Goal: Task Accomplishment & Management: Complete application form

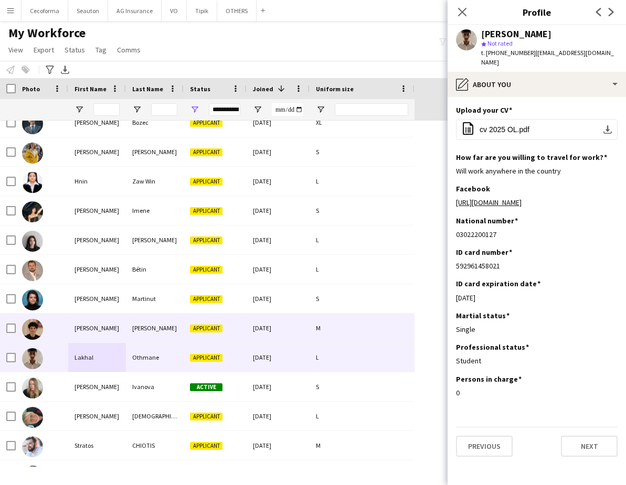
scroll to position [2099, 0]
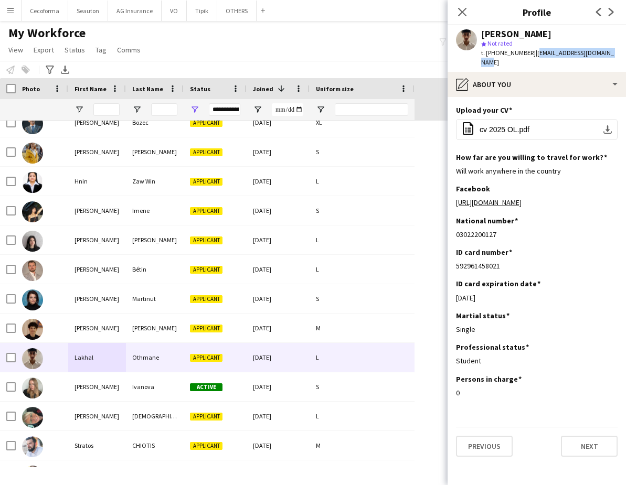
drag, startPoint x: 611, startPoint y: 53, endPoint x: 528, endPoint y: 53, distance: 82.9
click at [528, 53] on div "[PERSON_NAME] star Not rated t. [PHONE_NUMBER] | [EMAIL_ADDRESS][DOMAIN_NAME]" at bounding box center [537, 48] width 178 height 47
copy span "[EMAIL_ADDRESS][DOMAIN_NAME]"
click at [346, 1] on app-navbar "Menu Boards Boards Boards All jobs Status Workforce Workforce My Workforce Recr…" at bounding box center [313, 10] width 626 height 21
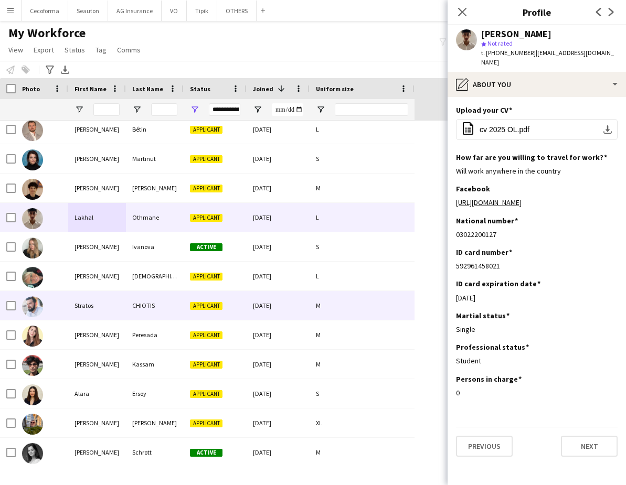
scroll to position [2256, 0]
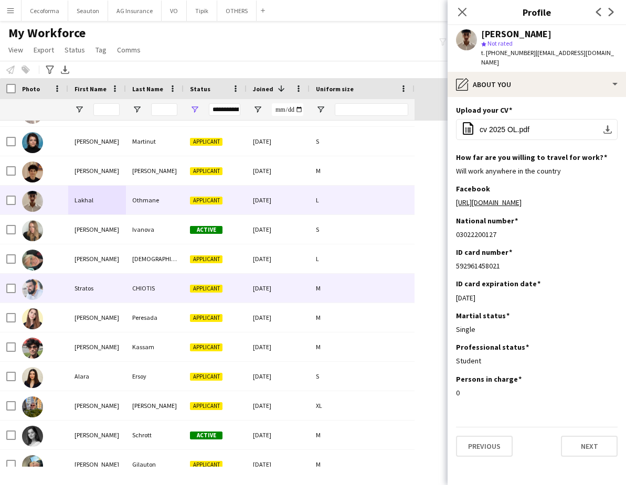
click at [113, 293] on div "Stratos" at bounding box center [97, 288] width 58 height 29
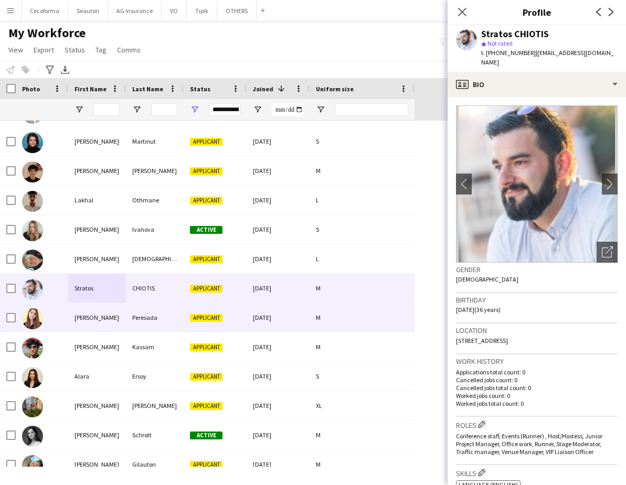
click at [91, 322] on div "[PERSON_NAME]" at bounding box center [97, 317] width 58 height 29
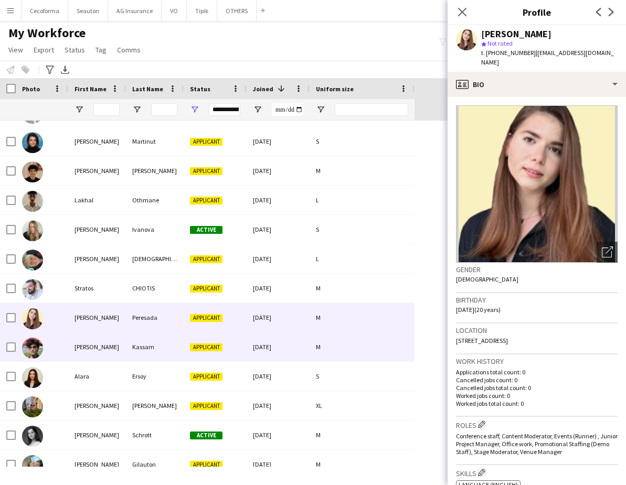
click at [75, 346] on div "[PERSON_NAME]" at bounding box center [97, 347] width 58 height 29
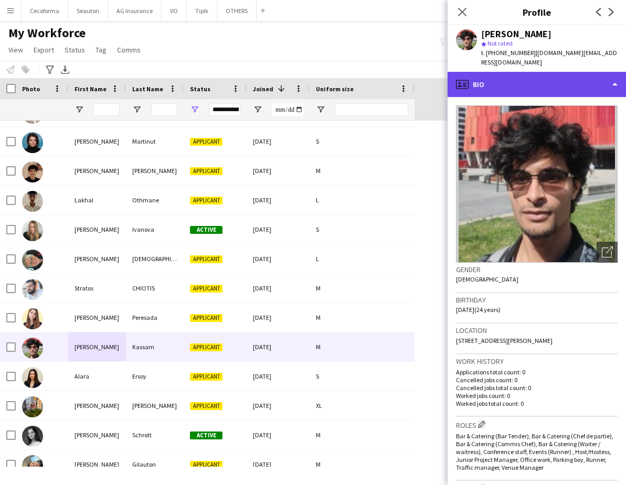
click at [513, 72] on div "profile Bio" at bounding box center [537, 84] width 178 height 25
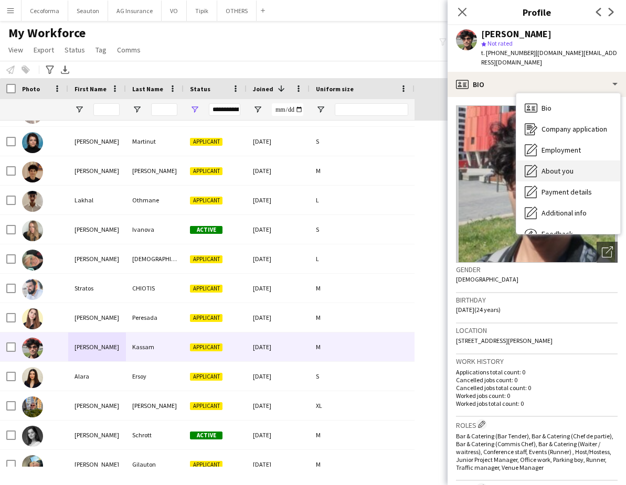
click at [565, 166] on span "About you" at bounding box center [558, 170] width 32 height 9
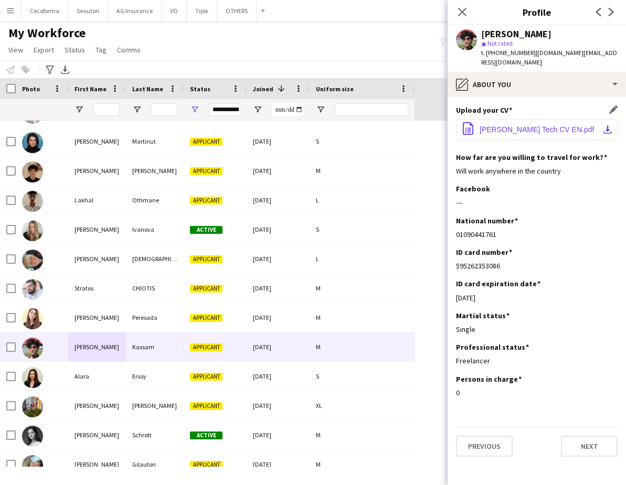
click at [527, 125] on span "[PERSON_NAME] Tech CV EN.pdf" at bounding box center [537, 129] width 114 height 8
drag, startPoint x: 601, startPoint y: 53, endPoint x: 528, endPoint y: 53, distance: 72.4
click at [528, 53] on div "[PERSON_NAME] star Not rated t. [PHONE_NUMBER] | [DOMAIN_NAME][EMAIL_ADDRESS][D…" at bounding box center [537, 48] width 178 height 47
click at [551, 38] on div "[PERSON_NAME]" at bounding box center [549, 33] width 136 height 9
drag, startPoint x: 596, startPoint y: 54, endPoint x: 528, endPoint y: 53, distance: 67.7
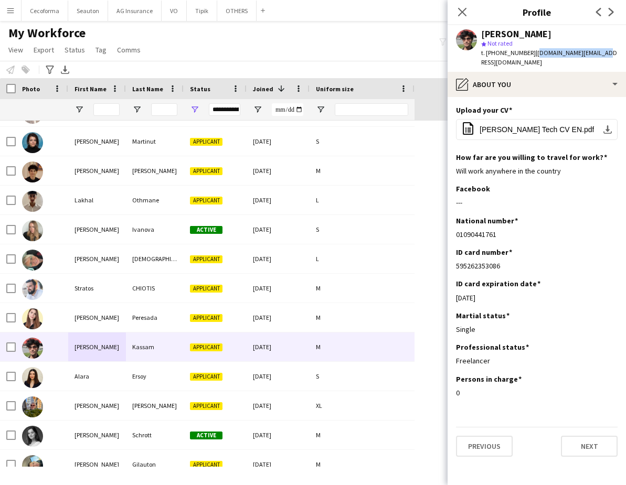
click at [528, 53] on app-profile-header "[PERSON_NAME] star Not rated t. [PHONE_NUMBER] | [DOMAIN_NAME][EMAIL_ADDRESS][D…" at bounding box center [537, 48] width 178 height 47
copy span "[DOMAIN_NAME][EMAIL_ADDRESS][DOMAIN_NAME]"
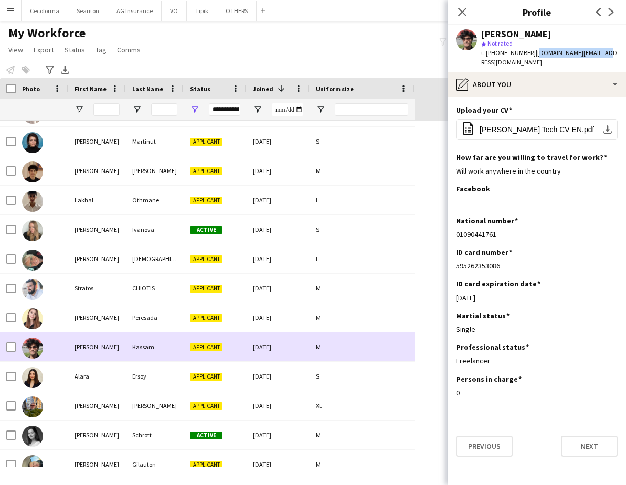
click at [134, 349] on div "Kassam" at bounding box center [155, 347] width 58 height 29
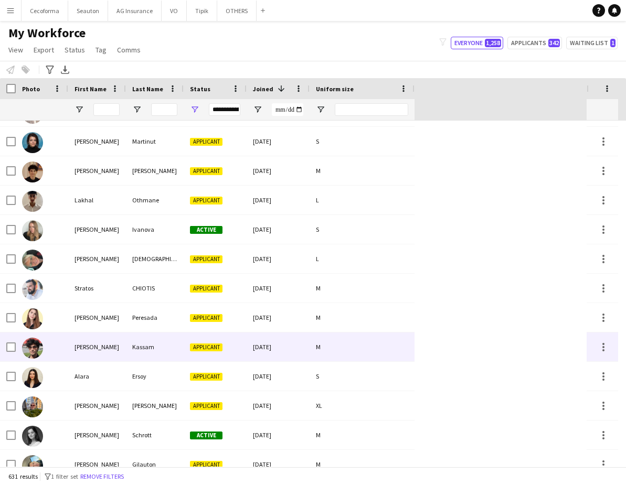
click at [104, 358] on div "[PERSON_NAME]" at bounding box center [97, 347] width 58 height 29
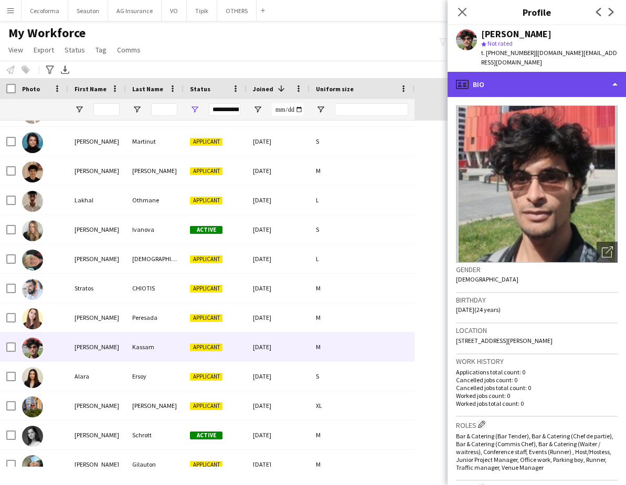
click at [543, 79] on div "profile Bio" at bounding box center [537, 84] width 178 height 25
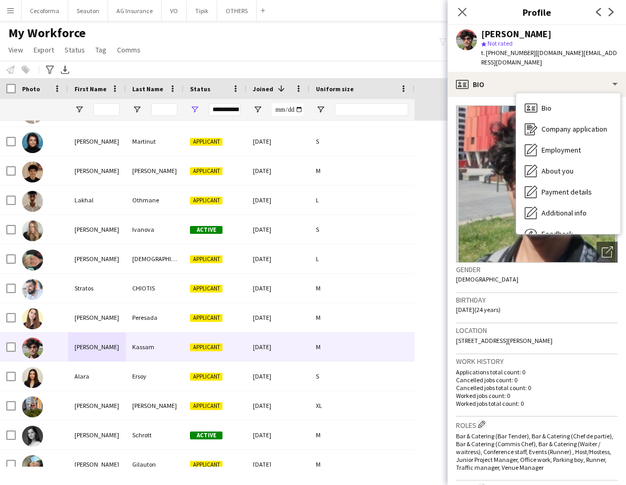
click at [491, 97] on app-crew-profile-bio "Open photos pop-in Gender [DEMOGRAPHIC_DATA] Birthday [DEMOGRAPHIC_DATA] (24 ye…" at bounding box center [537, 291] width 178 height 388
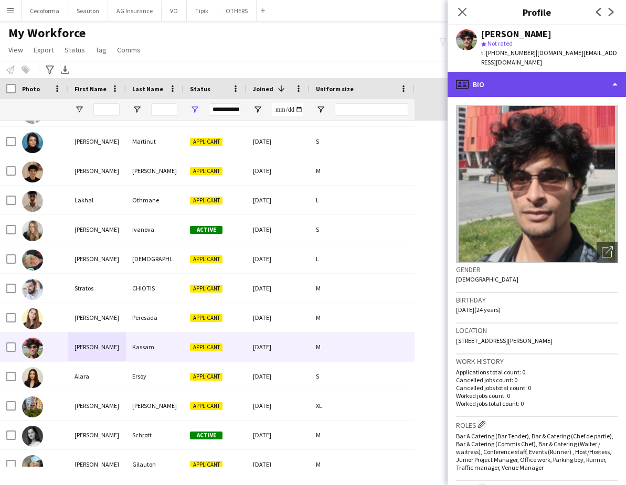
click at [488, 73] on div "profile Bio" at bounding box center [537, 84] width 178 height 25
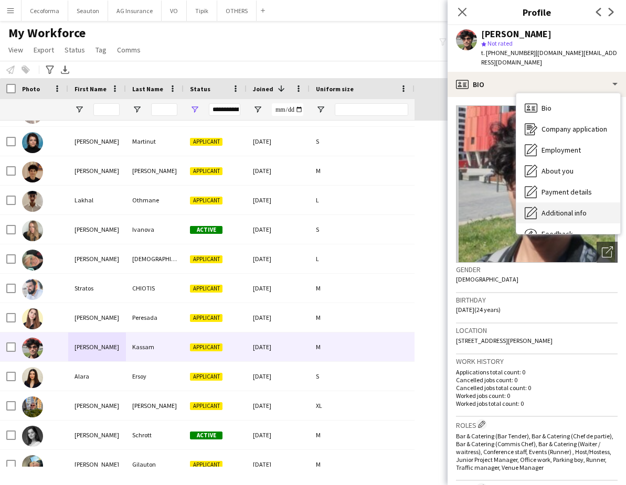
click at [553, 208] on span "Additional info" at bounding box center [564, 212] width 45 height 9
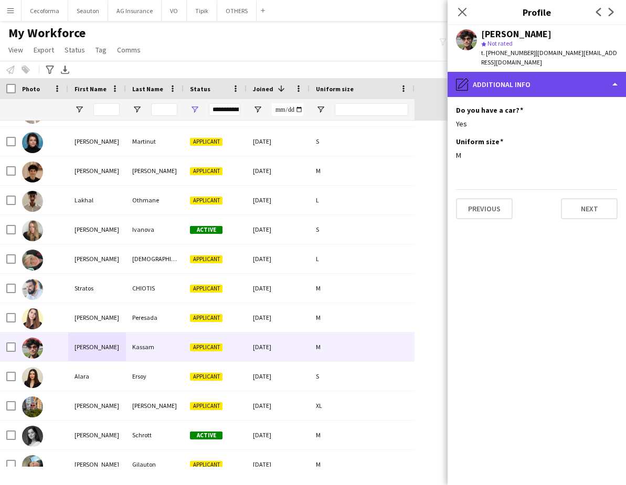
click at [490, 72] on div "pencil4 Additional info" at bounding box center [537, 84] width 178 height 25
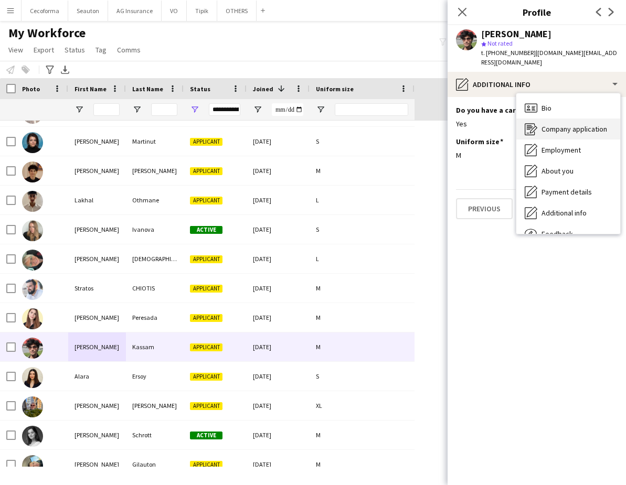
click at [553, 124] on span "Company application" at bounding box center [575, 128] width 66 height 9
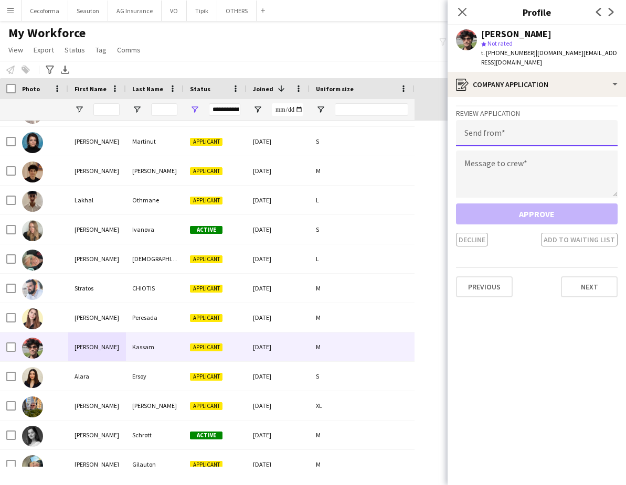
click at [530, 124] on input "email" at bounding box center [537, 133] width 162 height 26
type input "**********"
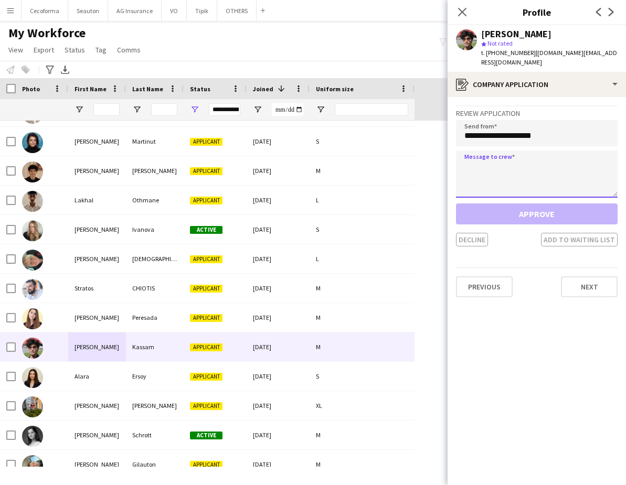
click at [536, 155] on textarea at bounding box center [537, 174] width 162 height 47
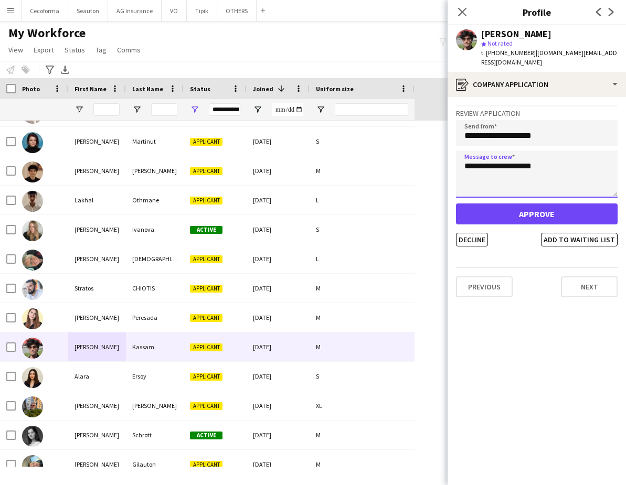
type textarea "**********"
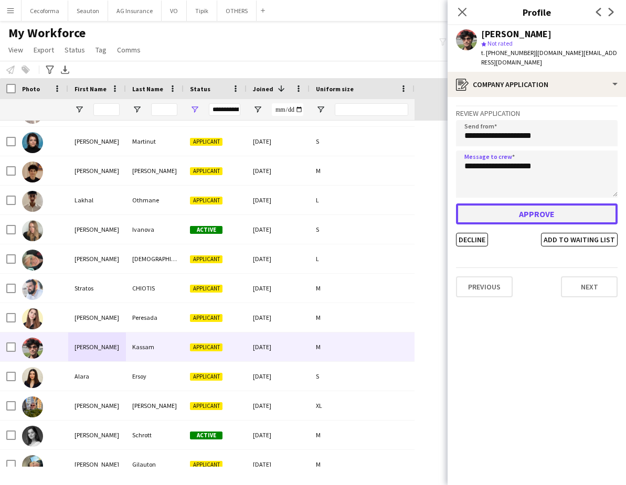
click at [532, 204] on button "Approve" at bounding box center [537, 214] width 162 height 21
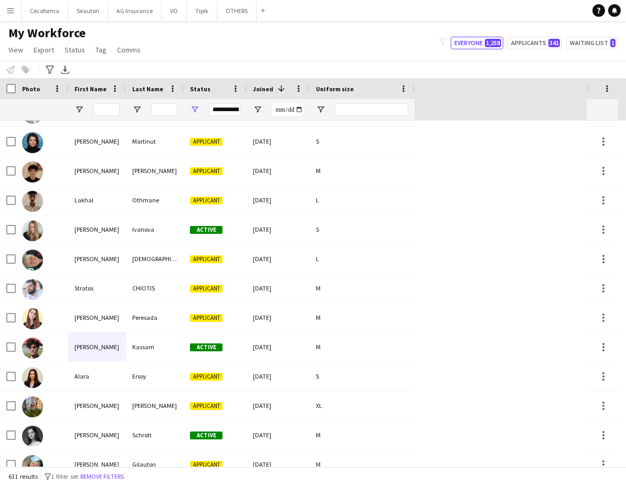
click at [287, 7] on app-navbar "Menu Boards Boards Boards All jobs Status Workforce Workforce My Workforce Recr…" at bounding box center [313, 10] width 626 height 21
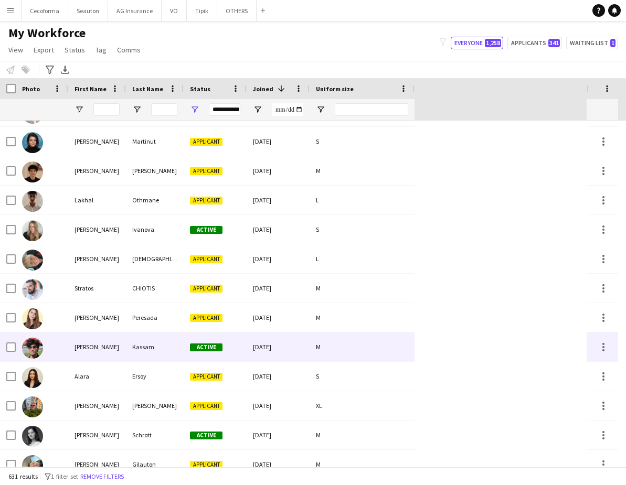
click at [127, 341] on div "Kassam" at bounding box center [155, 347] width 58 height 29
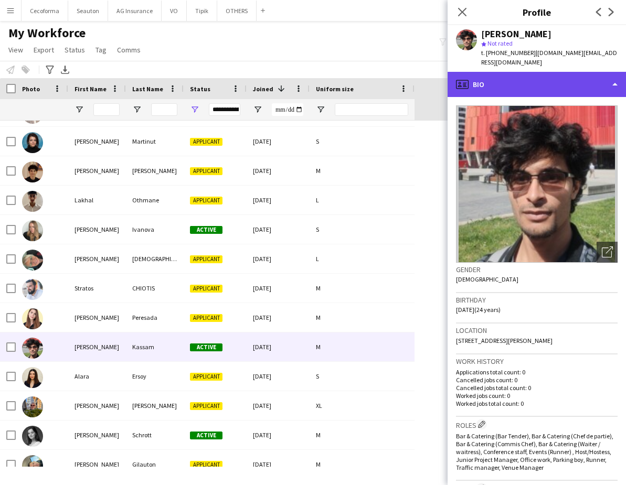
click at [564, 79] on div "profile Bio" at bounding box center [537, 84] width 178 height 25
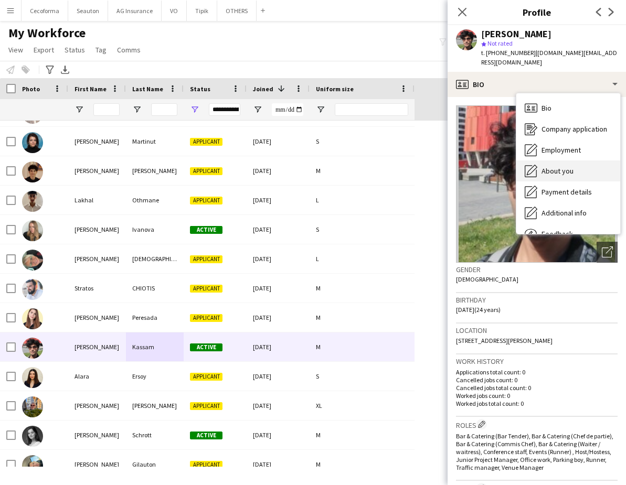
click at [557, 166] on span "About you" at bounding box center [558, 170] width 32 height 9
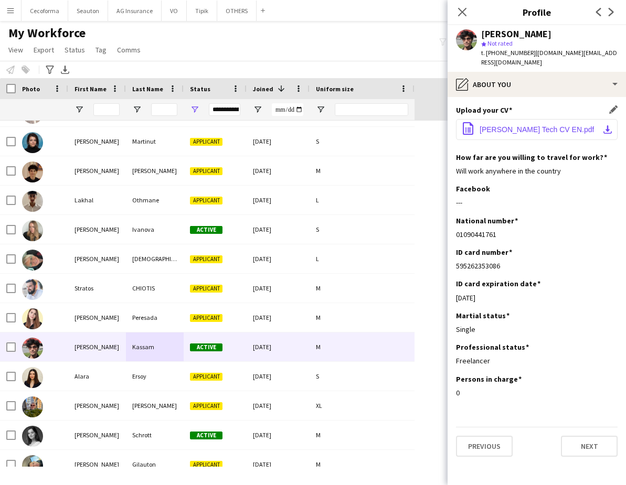
click at [604, 125] on app-icon "download-bottom" at bounding box center [607, 129] width 8 height 8
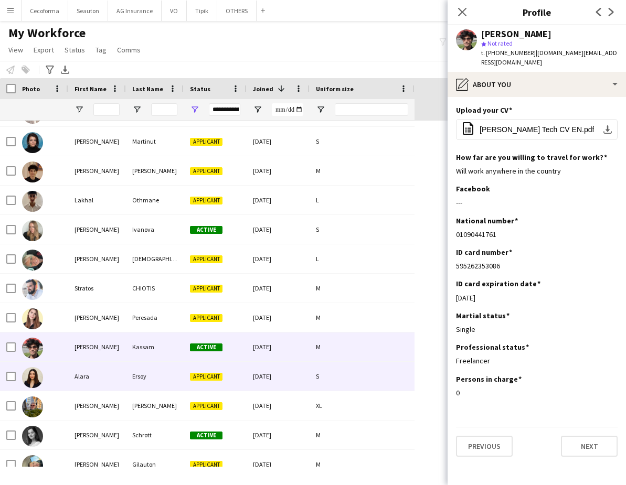
click at [102, 386] on div "Alara" at bounding box center [97, 376] width 58 height 29
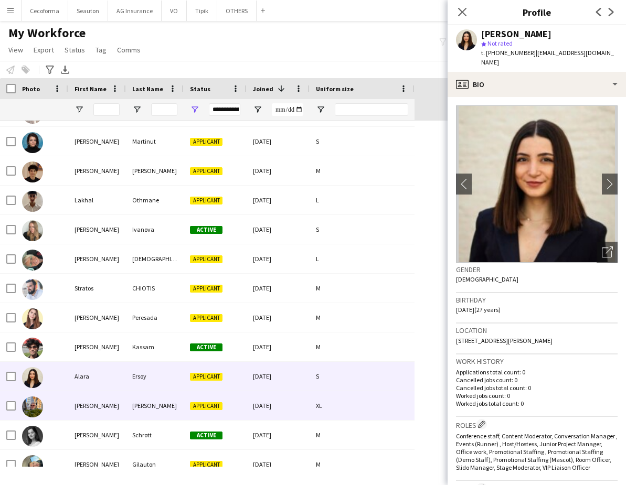
click at [87, 408] on div "[PERSON_NAME]" at bounding box center [97, 405] width 58 height 29
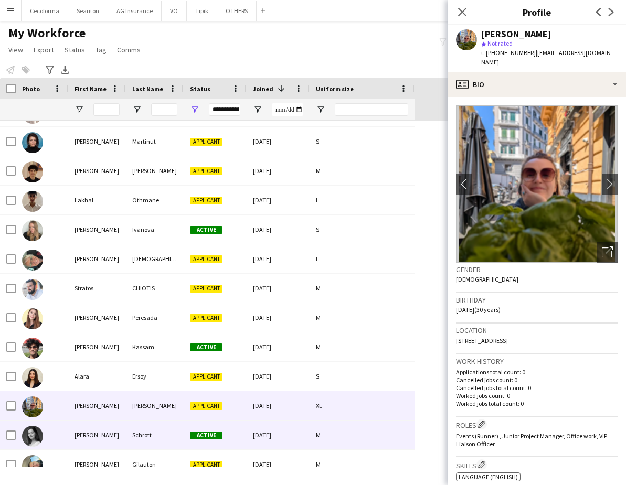
click at [80, 437] on div "[PERSON_NAME]" at bounding box center [97, 435] width 58 height 29
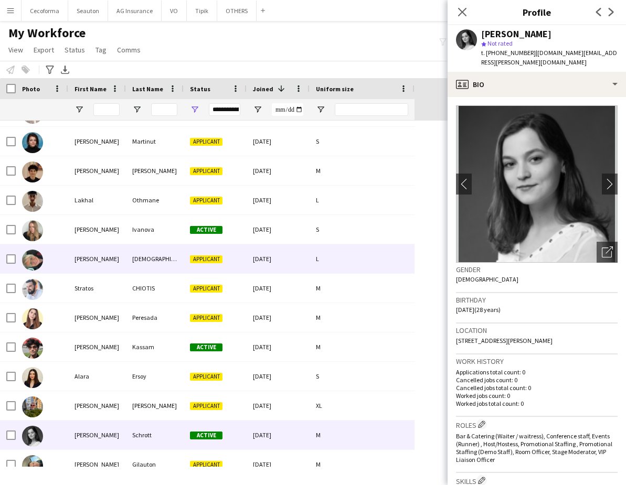
click at [78, 262] on div "[PERSON_NAME]" at bounding box center [97, 259] width 58 height 29
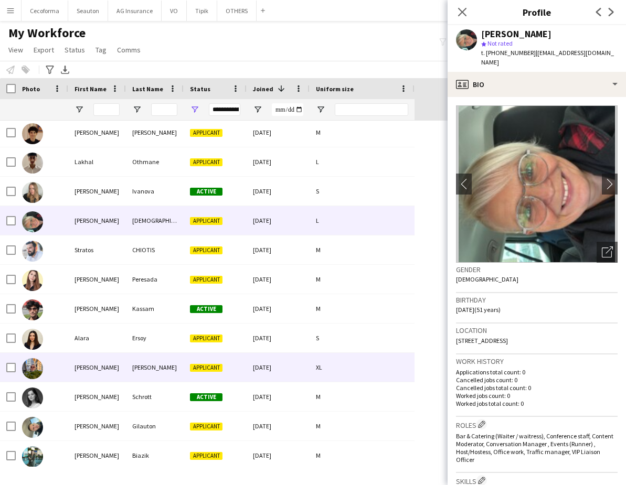
scroll to position [2309, 0]
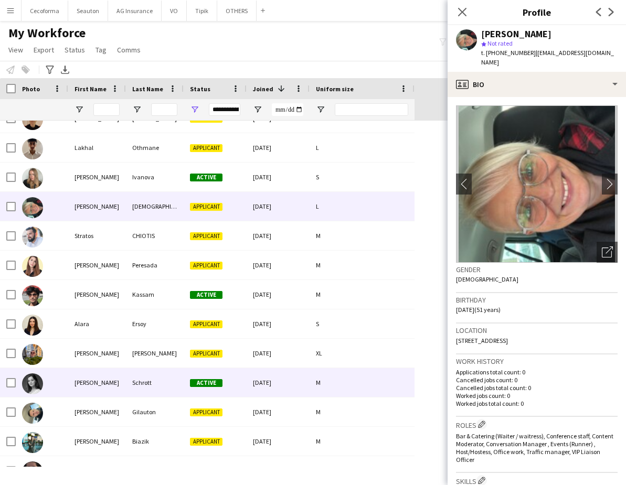
click at [92, 395] on div "[PERSON_NAME]" at bounding box center [97, 382] width 58 height 29
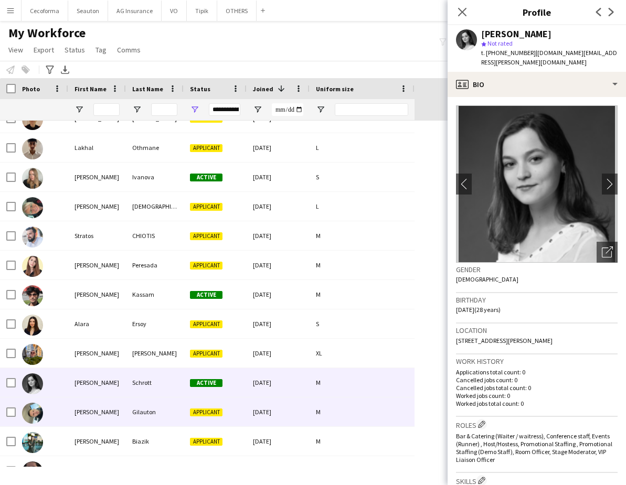
click at [87, 420] on div "[PERSON_NAME]" at bounding box center [97, 412] width 58 height 29
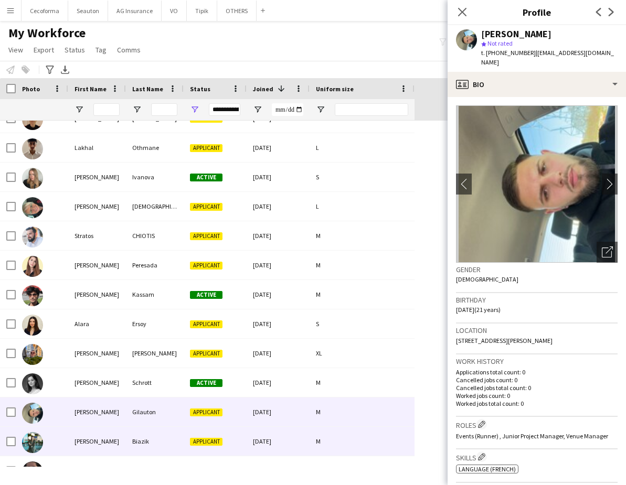
click at [81, 442] on div "[PERSON_NAME]" at bounding box center [97, 441] width 58 height 29
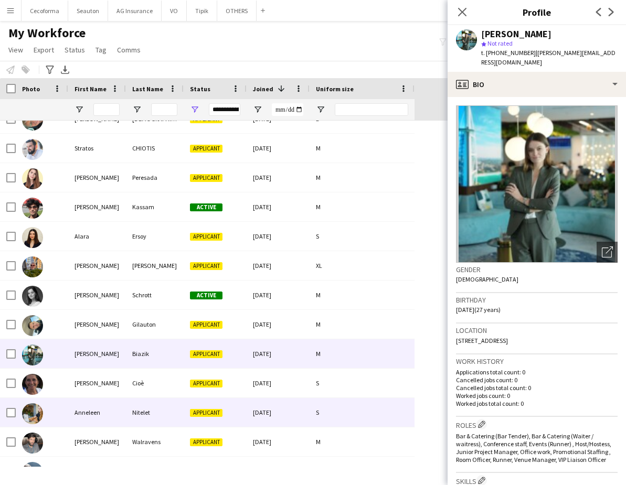
scroll to position [2466, 0]
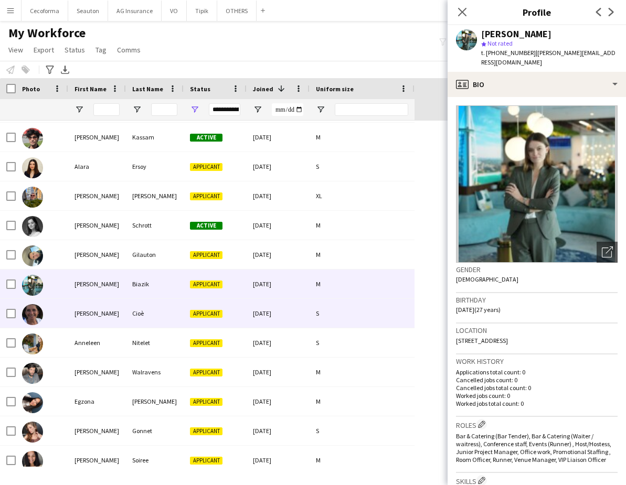
click at [82, 317] on div "[PERSON_NAME]" at bounding box center [97, 313] width 58 height 29
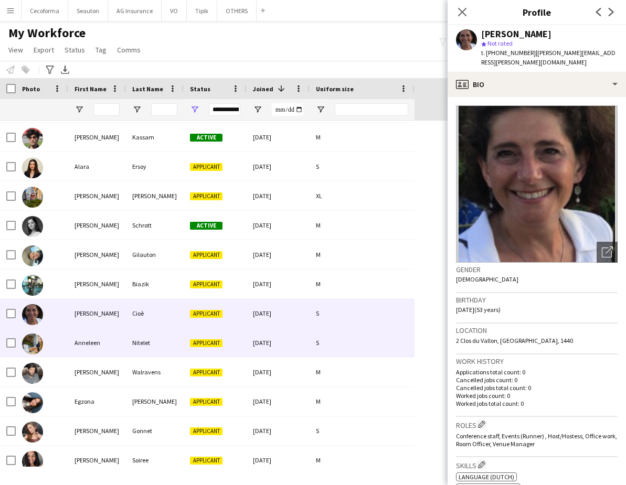
click at [76, 336] on div "Anneleen" at bounding box center [97, 342] width 58 height 29
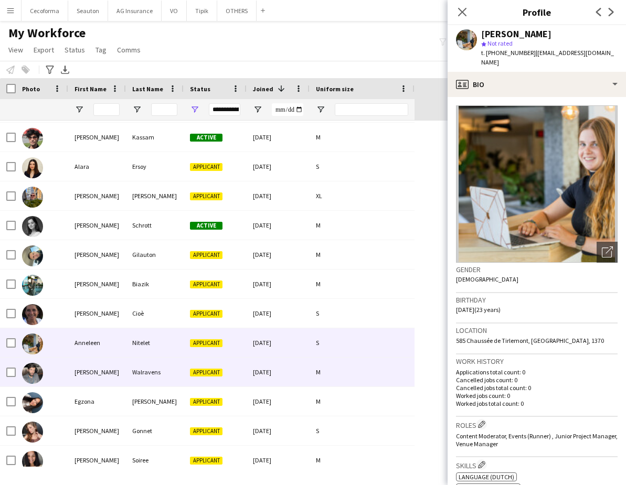
click at [73, 379] on div "[PERSON_NAME]" at bounding box center [97, 372] width 58 height 29
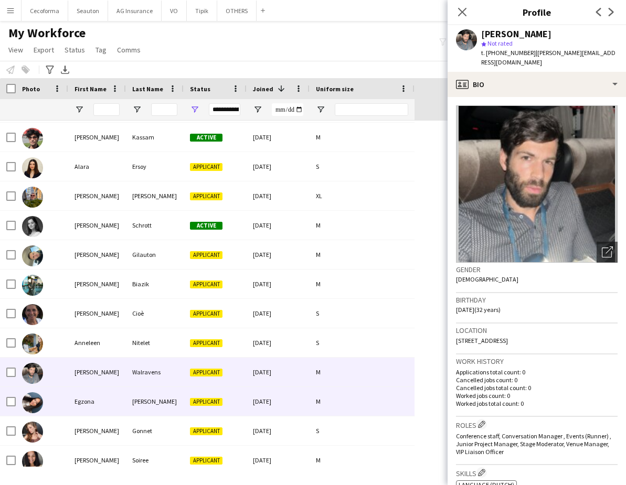
click at [69, 398] on div "Egzona" at bounding box center [97, 401] width 58 height 29
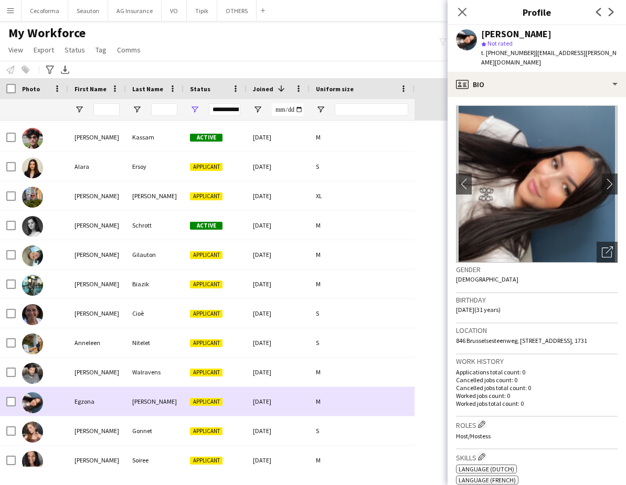
scroll to position [2519, 0]
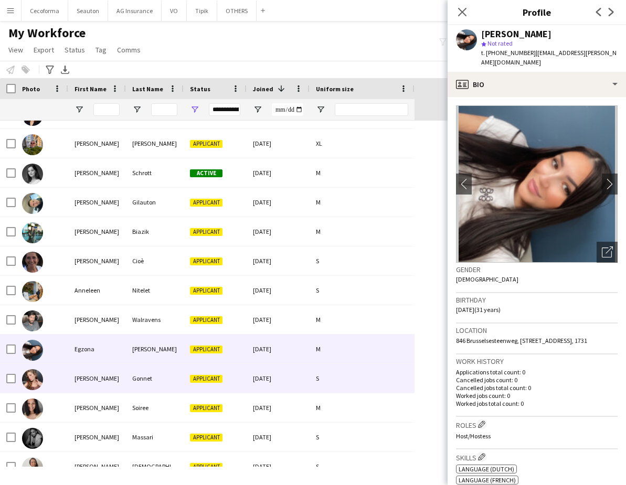
click at [70, 385] on div "[PERSON_NAME]" at bounding box center [97, 378] width 58 height 29
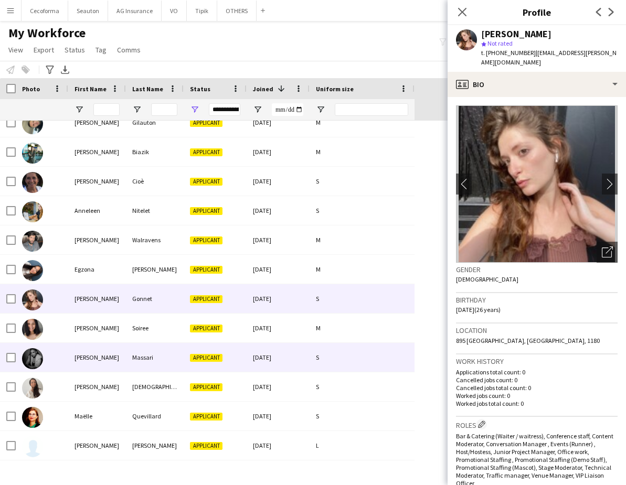
scroll to position [2624, 0]
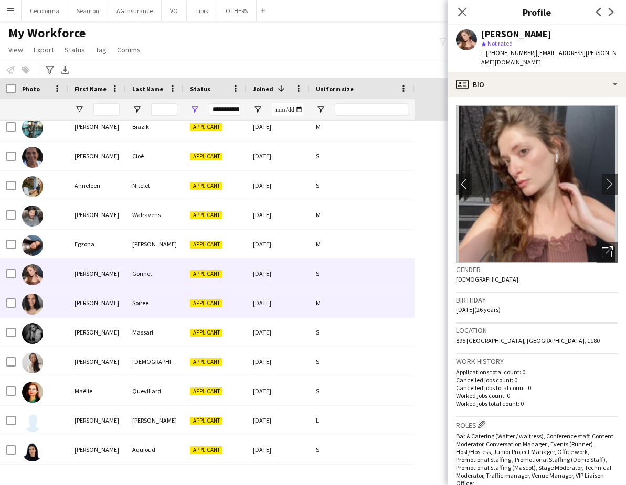
click at [70, 314] on div "[PERSON_NAME]" at bounding box center [97, 303] width 58 height 29
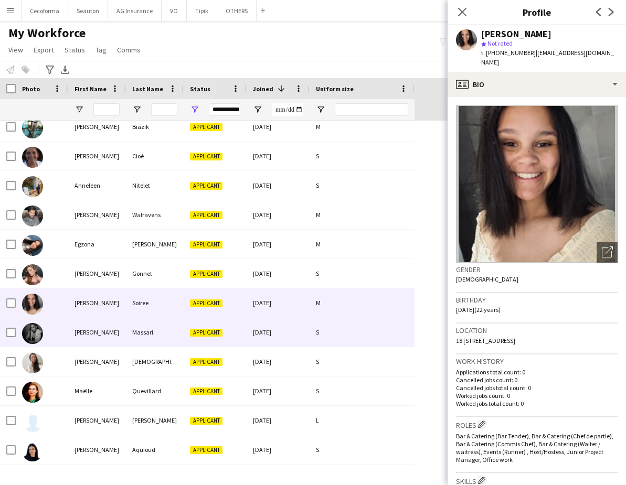
click at [66, 334] on div at bounding box center [42, 332] width 52 height 29
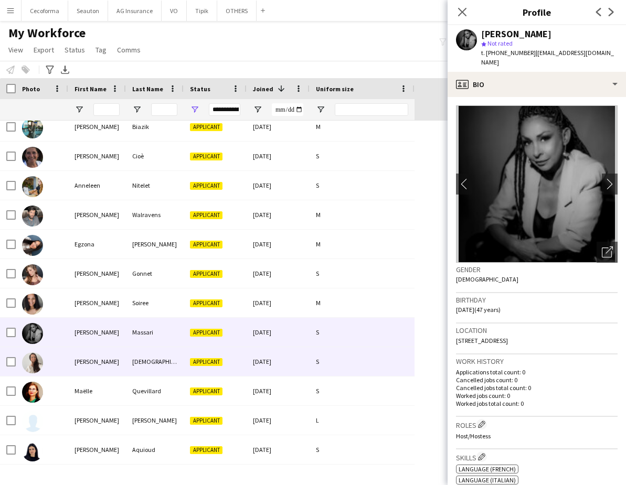
click at [66, 362] on div at bounding box center [42, 361] width 52 height 29
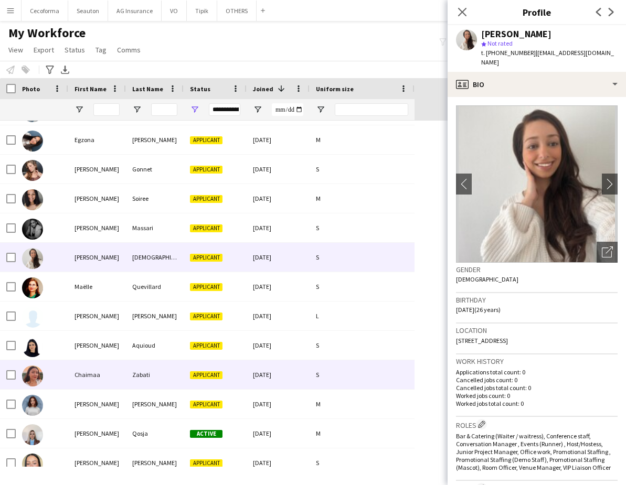
scroll to position [2729, 0]
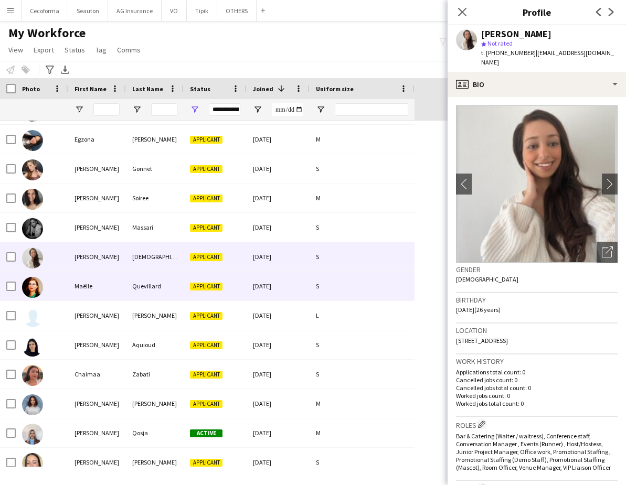
click at [69, 295] on div "Maëlle" at bounding box center [97, 286] width 58 height 29
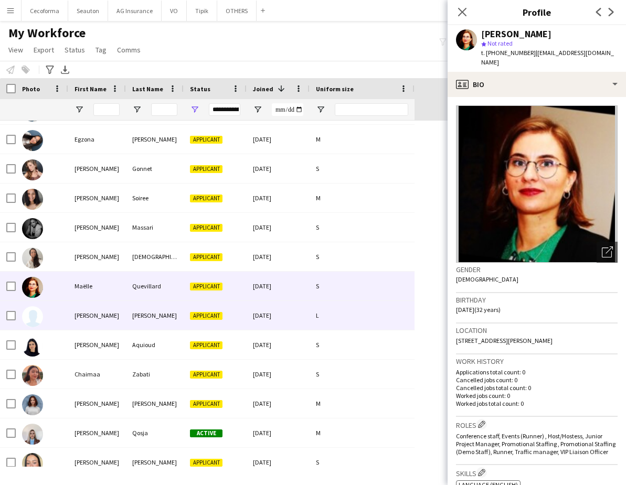
click at [69, 313] on div "[PERSON_NAME]" at bounding box center [97, 315] width 58 height 29
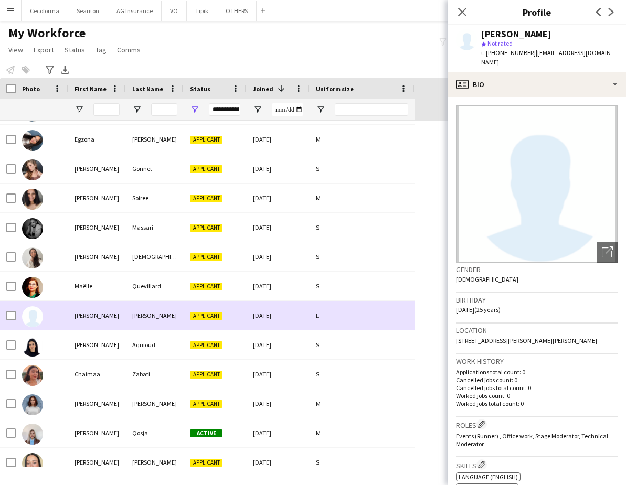
click at [67, 336] on div at bounding box center [42, 345] width 52 height 29
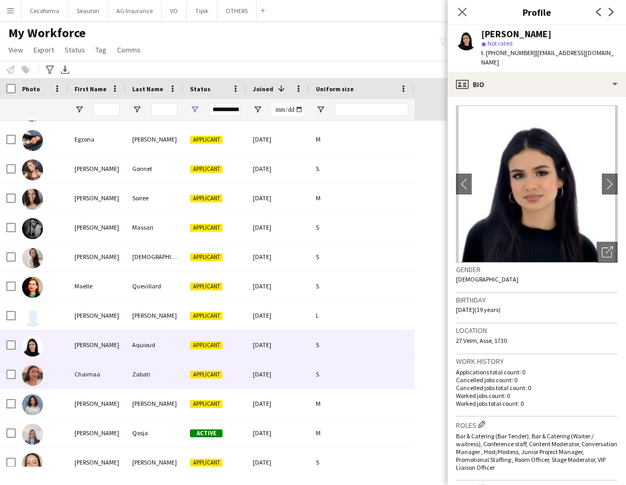
scroll to position [2834, 0]
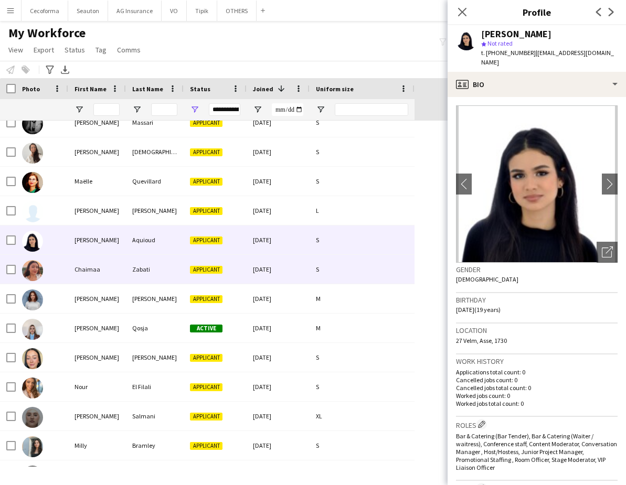
click at [68, 275] on div at bounding box center [42, 269] width 52 height 29
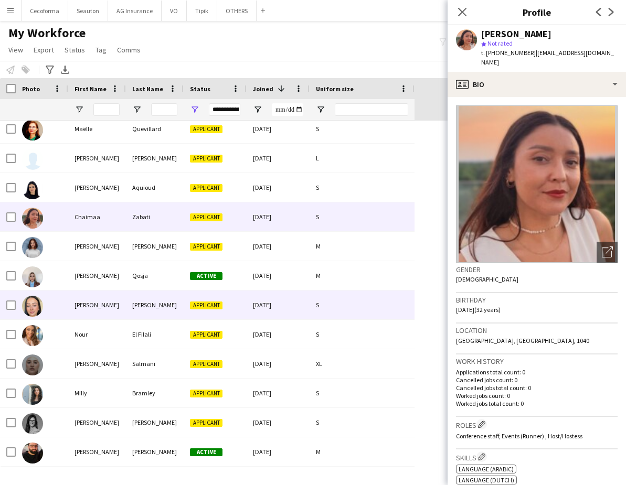
scroll to position [0, 0]
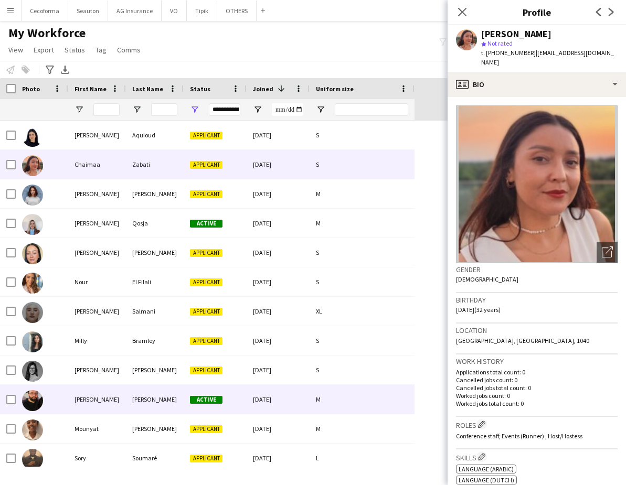
click at [71, 399] on div "[PERSON_NAME]" at bounding box center [97, 399] width 58 height 29
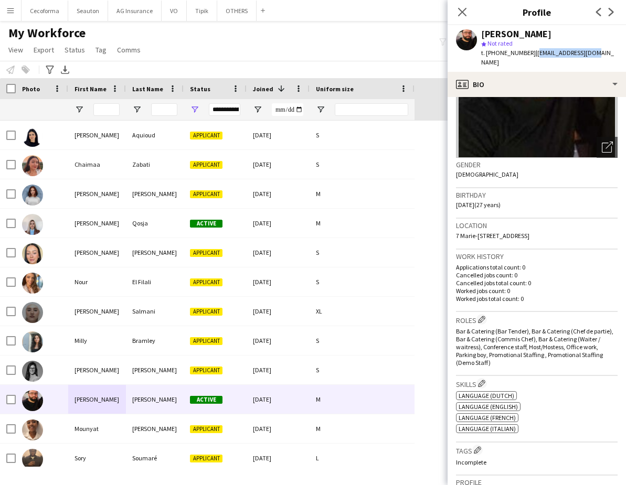
drag, startPoint x: 590, startPoint y: 52, endPoint x: 528, endPoint y: 51, distance: 61.9
click at [528, 51] on div "[PERSON_NAME] star Not rated t. [PHONE_NUMBER] | [EMAIL_ADDRESS][DOMAIN_NAME]" at bounding box center [537, 48] width 178 height 47
copy span "[EMAIL_ADDRESS][DOMAIN_NAME]"
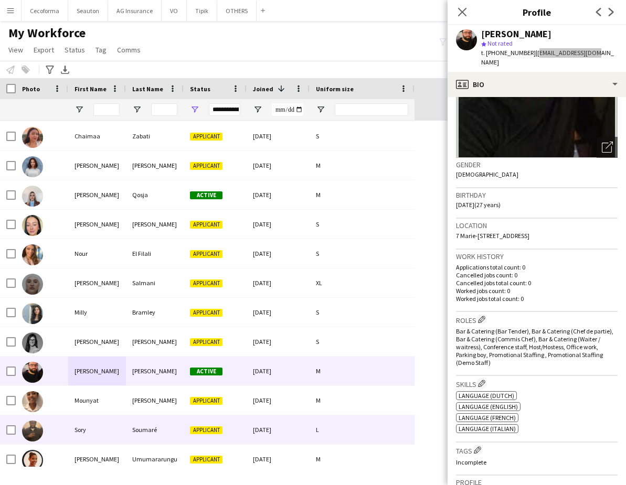
scroll to position [2991, 0]
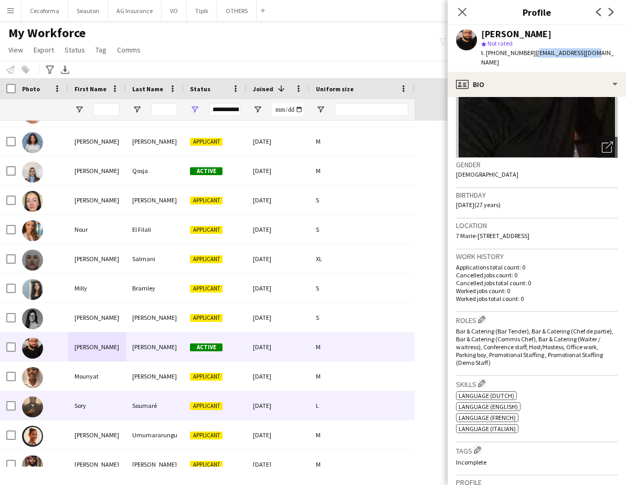
click at [57, 407] on div at bounding box center [42, 405] width 52 height 29
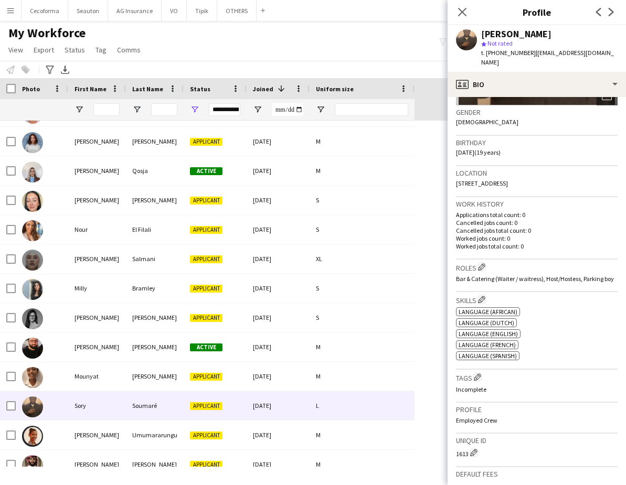
scroll to position [0, 0]
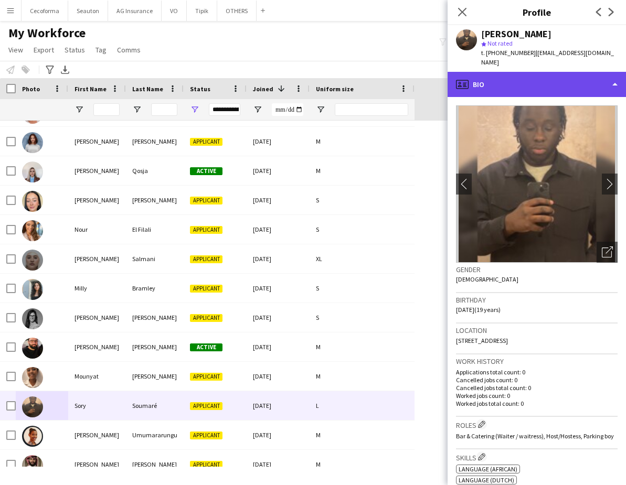
click at [501, 80] on div "profile Bio" at bounding box center [537, 84] width 178 height 25
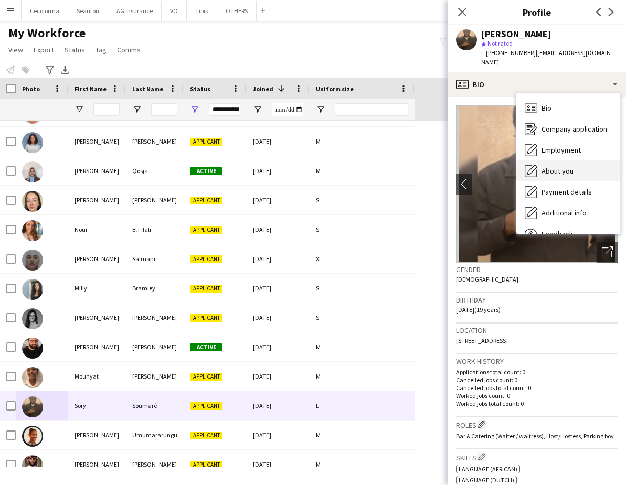
click at [566, 166] on span "About you" at bounding box center [558, 170] width 32 height 9
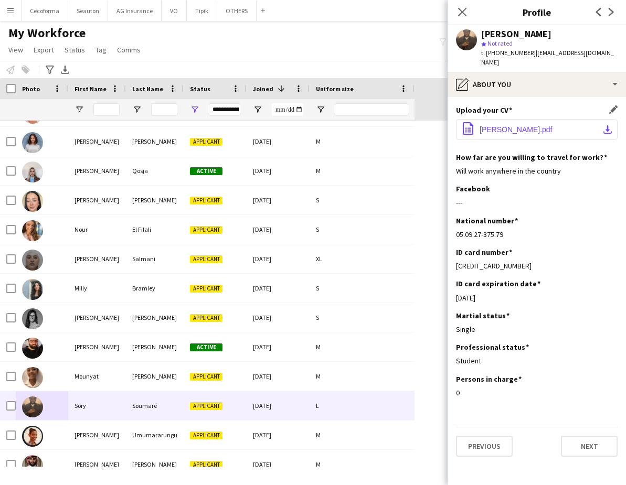
click at [512, 119] on button "office-file-sheet [PERSON_NAME].pdf download-bottom" at bounding box center [537, 129] width 162 height 21
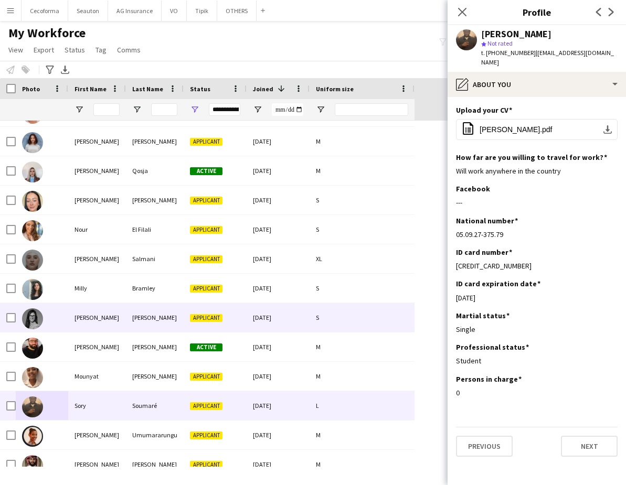
scroll to position [3043, 0]
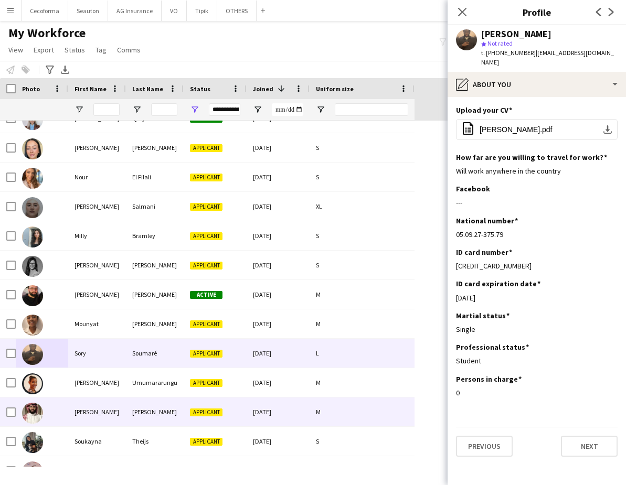
click at [82, 415] on div "[PERSON_NAME]" at bounding box center [97, 412] width 58 height 29
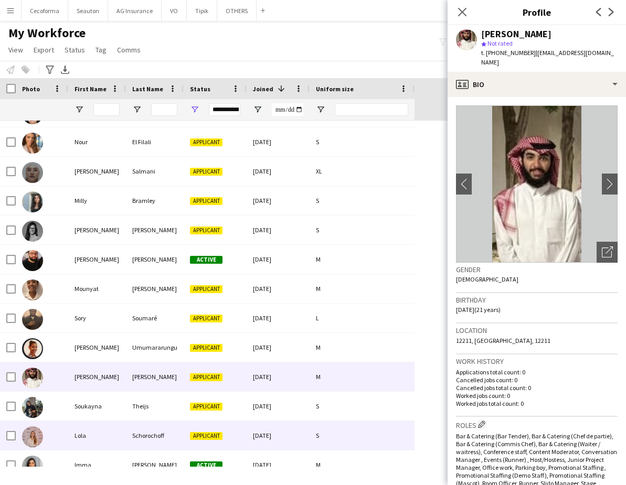
scroll to position [3096, 0]
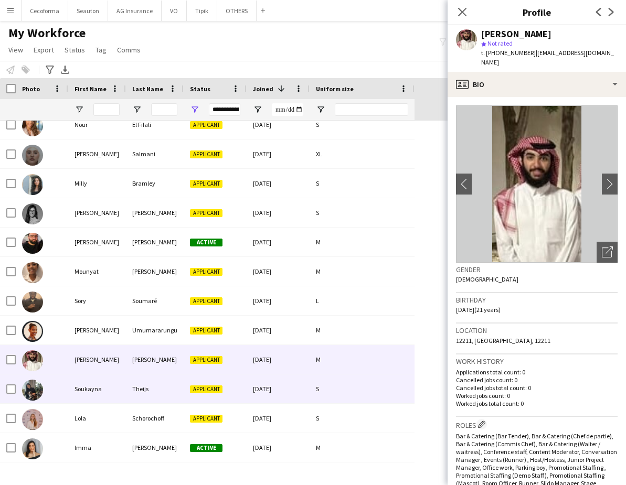
click at [68, 389] on div "Soukayna" at bounding box center [97, 389] width 58 height 29
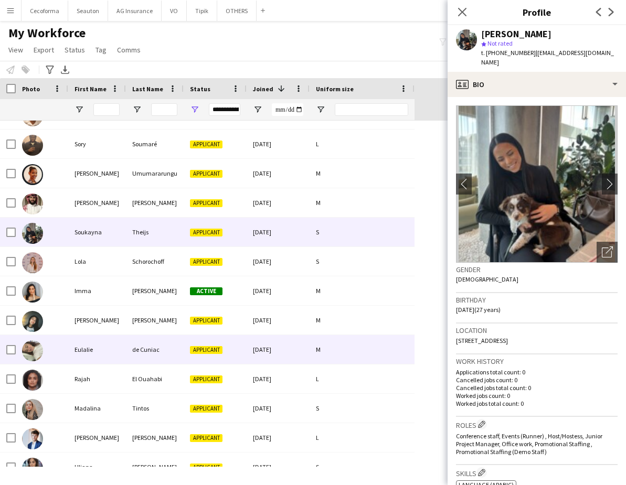
scroll to position [3253, 0]
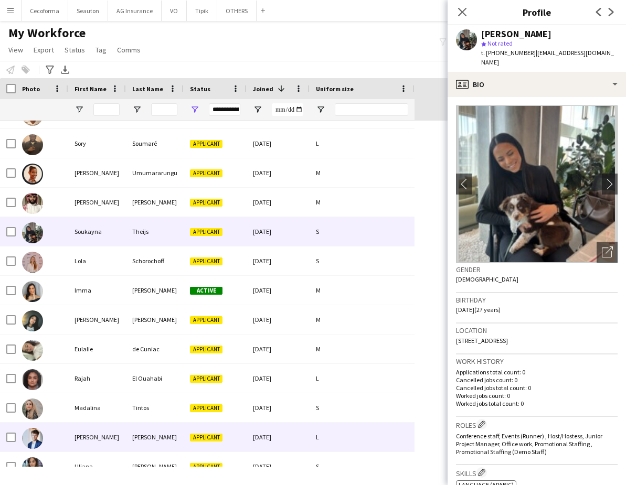
click at [83, 436] on div "[PERSON_NAME]" at bounding box center [97, 437] width 58 height 29
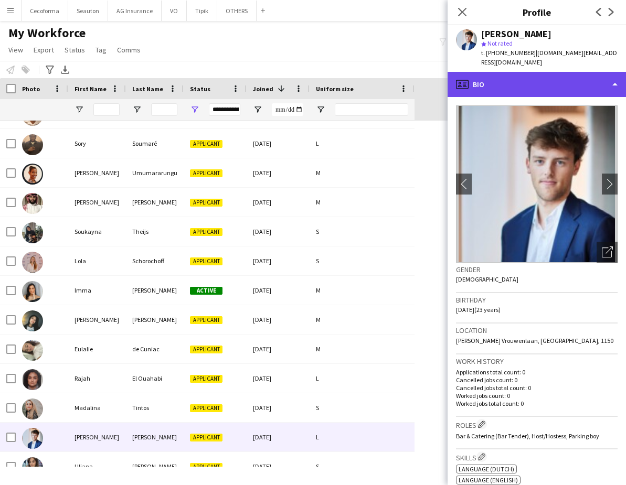
click at [490, 89] on div "profile Bio" at bounding box center [537, 84] width 178 height 25
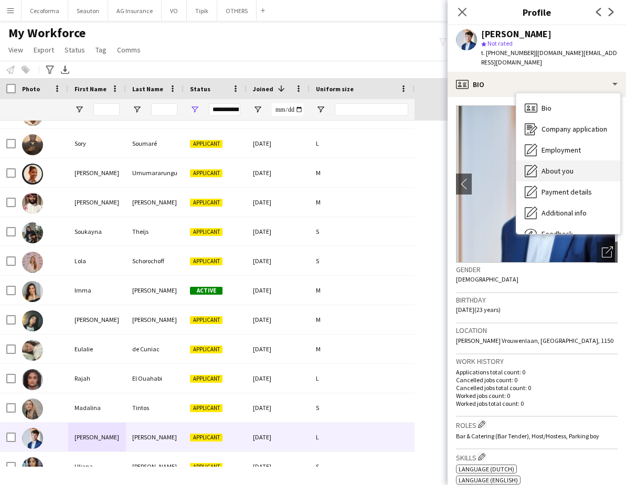
click at [575, 175] on div "About you About you" at bounding box center [568, 171] width 104 height 21
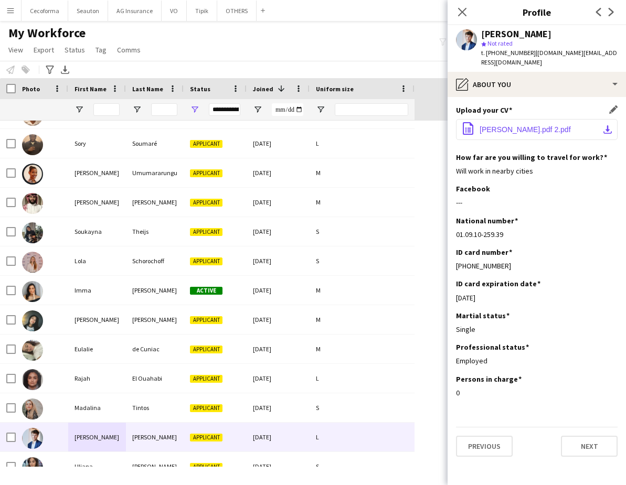
click at [539, 135] on button "office-file-sheet [PERSON_NAME].pdf 2.pdf download-bottom" at bounding box center [537, 129] width 162 height 21
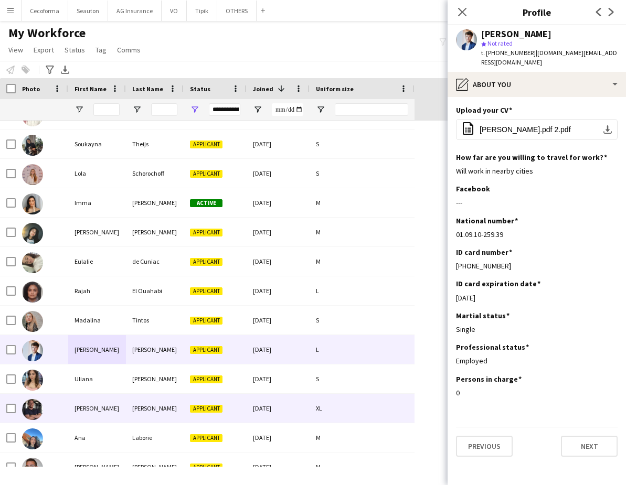
scroll to position [3358, 0]
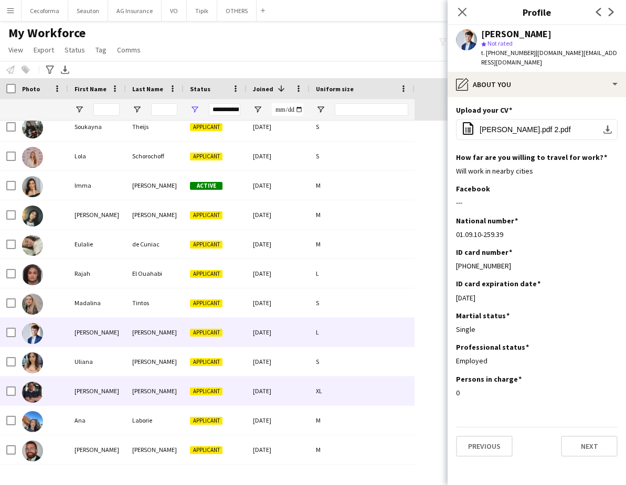
click at [137, 397] on div "[PERSON_NAME]" at bounding box center [155, 391] width 58 height 29
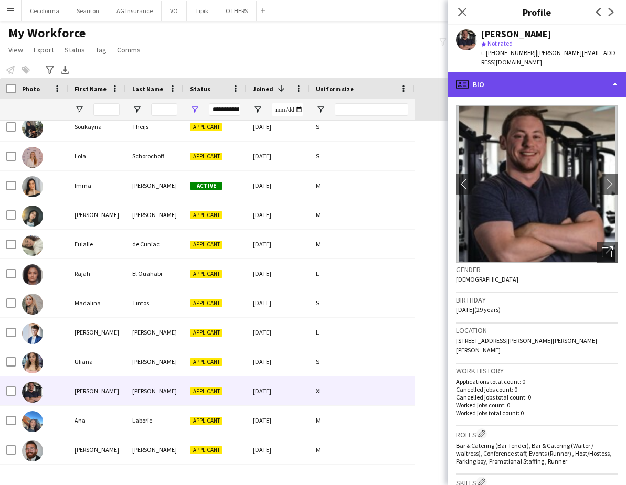
click at [527, 72] on div "profile Bio" at bounding box center [537, 84] width 178 height 25
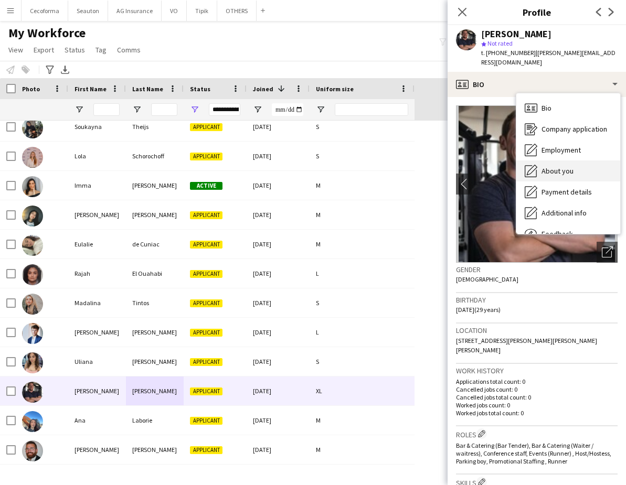
click at [557, 166] on span "About you" at bounding box center [558, 170] width 32 height 9
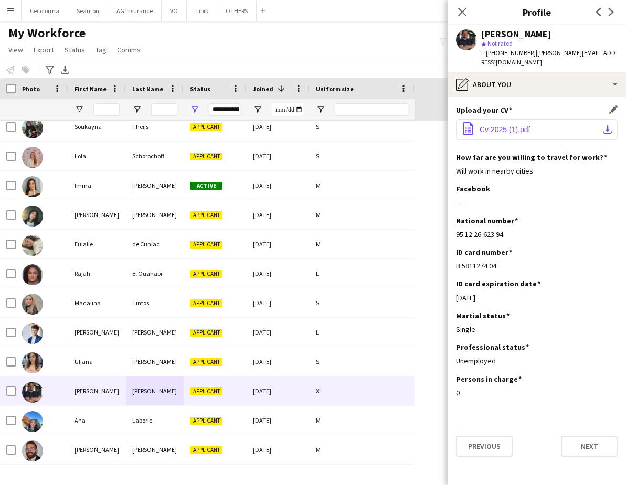
click at [518, 125] on span "Cv 2025 (1).pdf" at bounding box center [505, 129] width 51 height 8
click at [409, 9] on app-navbar "Menu Boards Boards Boards All jobs Status Workforce Workforce My Workforce Recr…" at bounding box center [313, 10] width 626 height 21
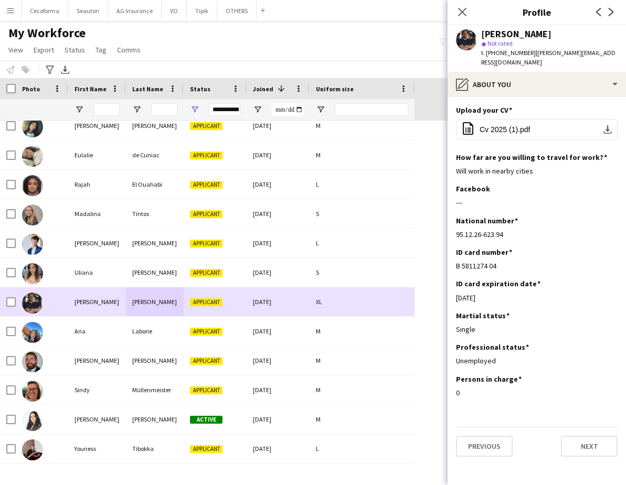
scroll to position [3463, 0]
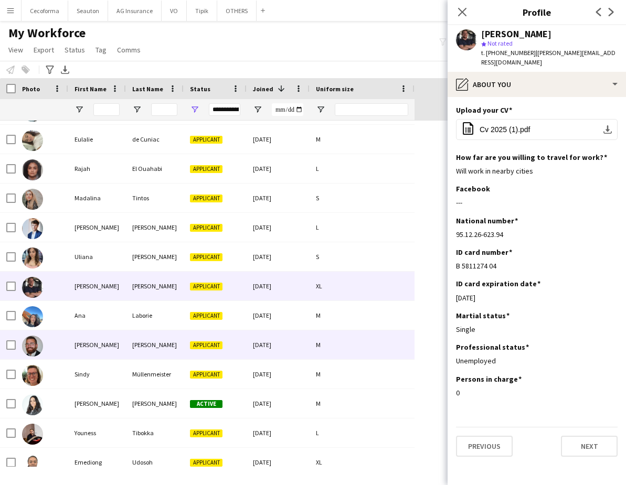
click at [100, 349] on div "[PERSON_NAME]" at bounding box center [97, 345] width 58 height 29
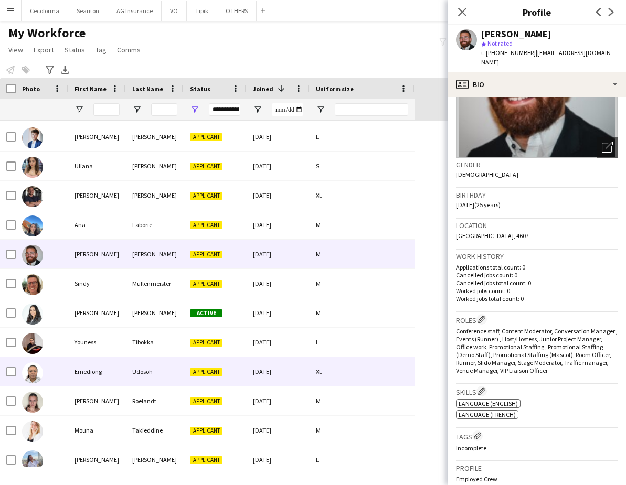
scroll to position [3568, 0]
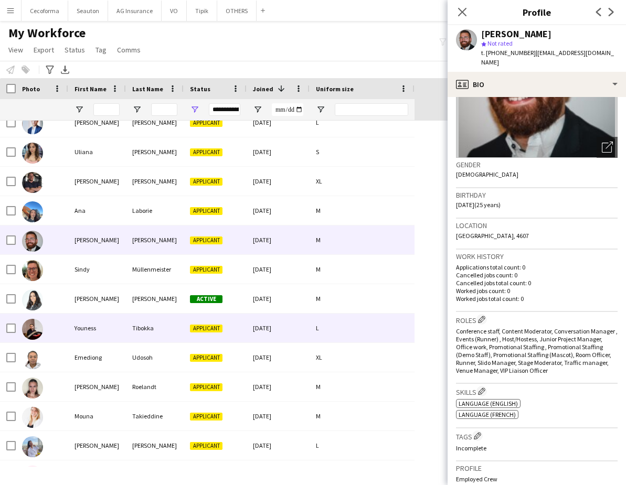
click at [81, 338] on div "Youness" at bounding box center [97, 328] width 58 height 29
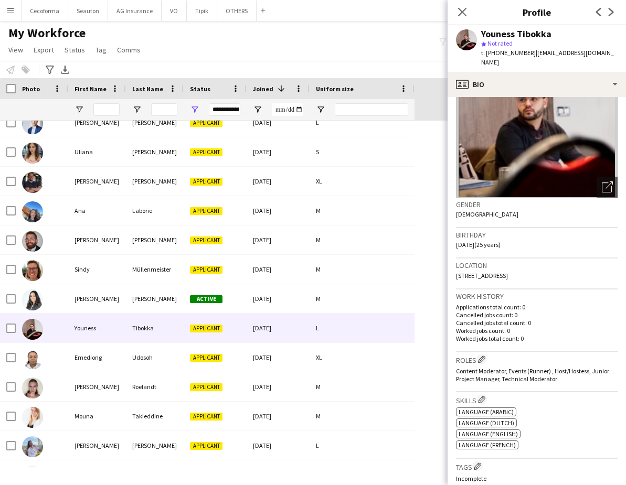
scroll to position [0, 0]
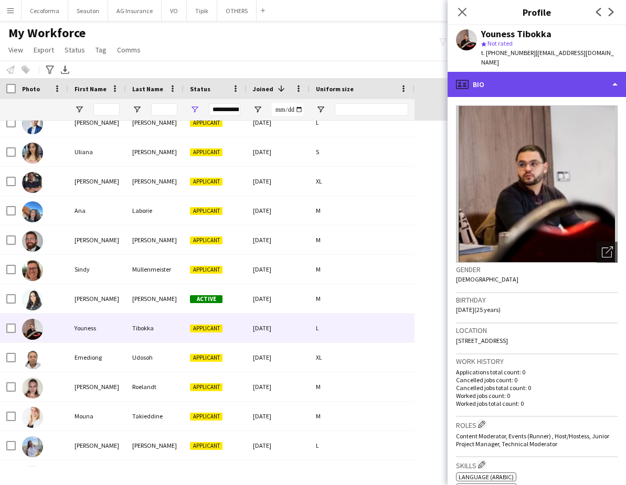
click at [495, 72] on div "profile Bio" at bounding box center [537, 84] width 178 height 25
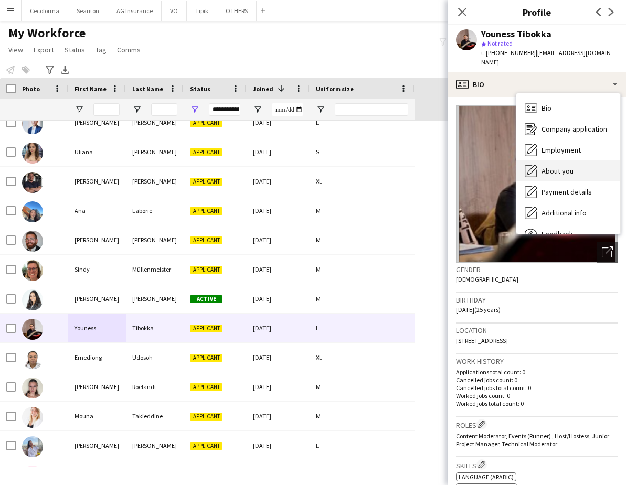
click at [597, 169] on div "About you About you" at bounding box center [568, 171] width 104 height 21
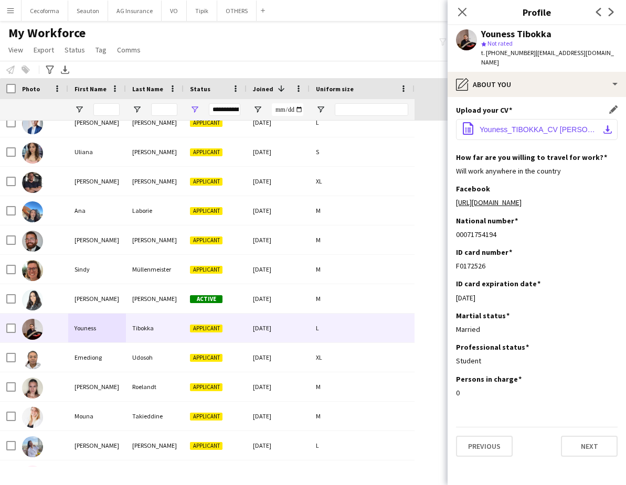
click at [540, 125] on span "Youness_TIBOKKA_CV [PERSON_NAME] updated.pdf" at bounding box center [539, 129] width 119 height 8
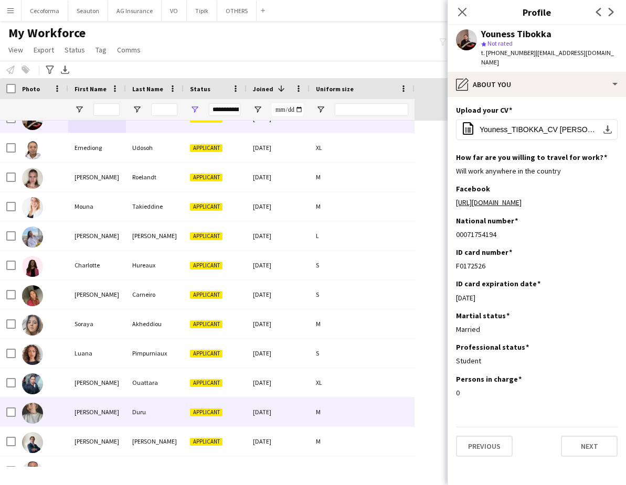
scroll to position [3813, 0]
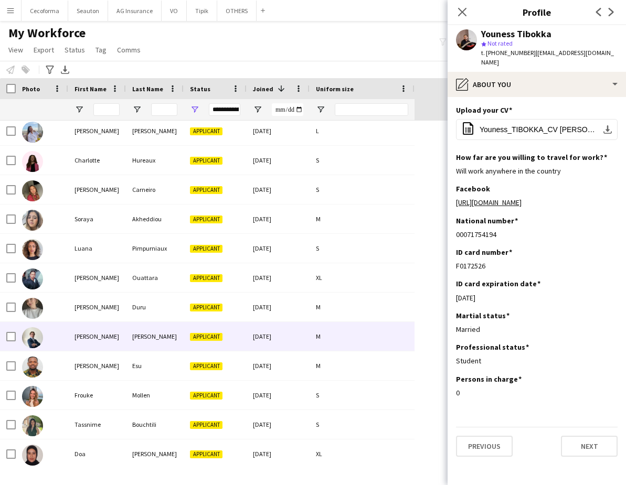
click at [65, 336] on div at bounding box center [42, 336] width 52 height 29
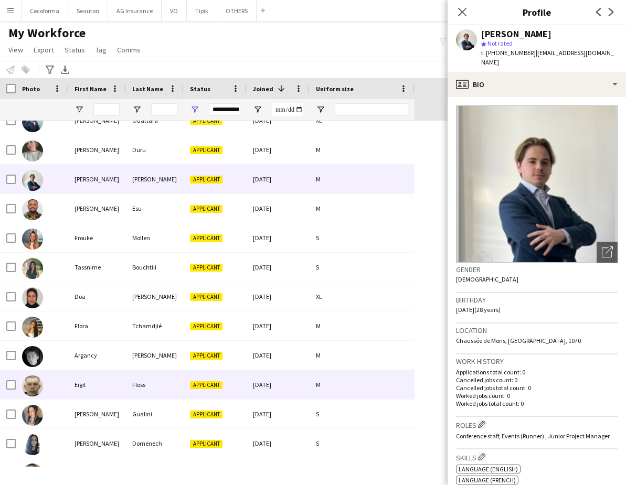
click at [64, 388] on div at bounding box center [42, 384] width 52 height 29
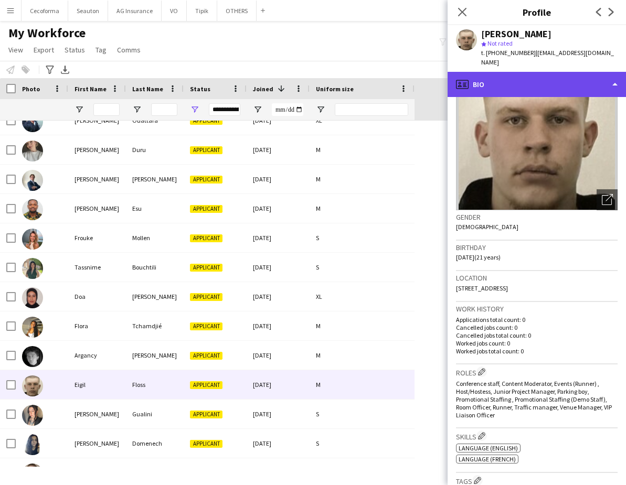
click at [499, 73] on div "profile Bio" at bounding box center [537, 84] width 178 height 25
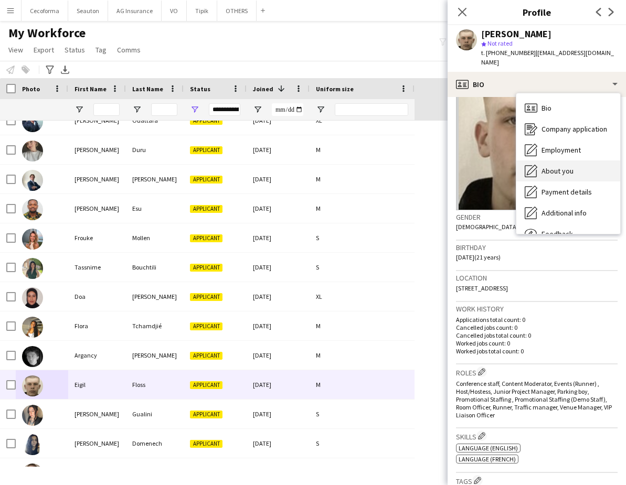
click at [549, 166] on span "About you" at bounding box center [558, 170] width 32 height 9
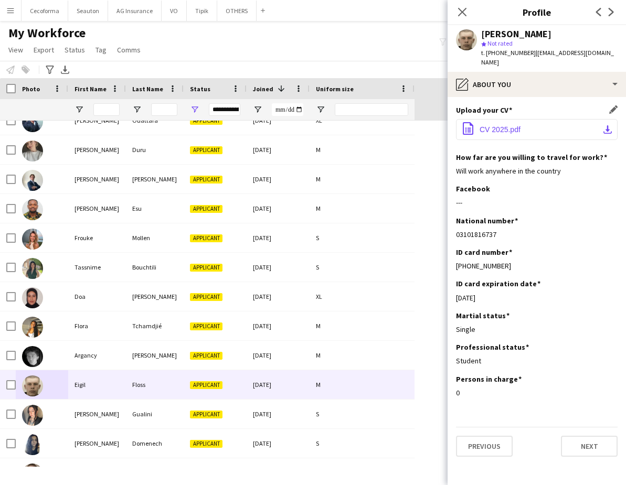
click at [510, 119] on button "office-file-sheet CV 2025.pdf download-bottom" at bounding box center [537, 129] width 162 height 21
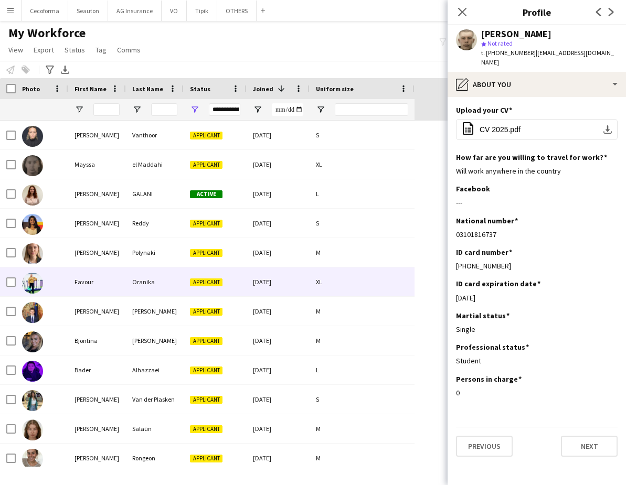
click at [78, 279] on div "Favour" at bounding box center [97, 282] width 58 height 29
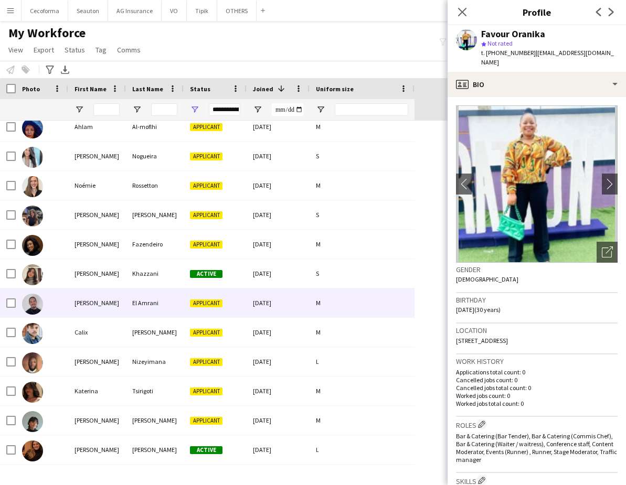
click at [82, 299] on div "[PERSON_NAME]" at bounding box center [97, 303] width 58 height 29
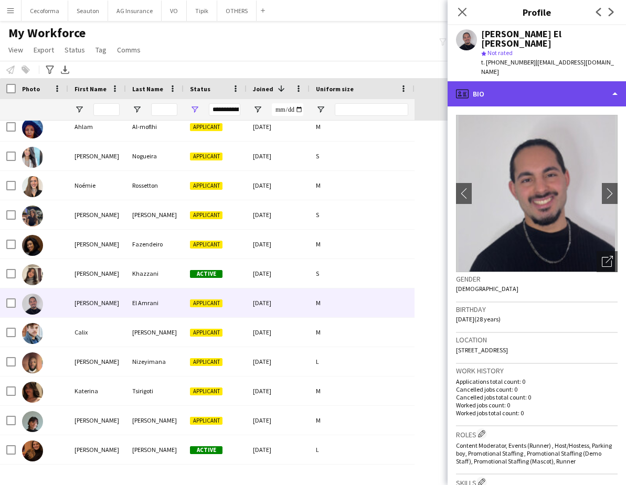
click at [484, 81] on div "profile Bio" at bounding box center [537, 93] width 178 height 25
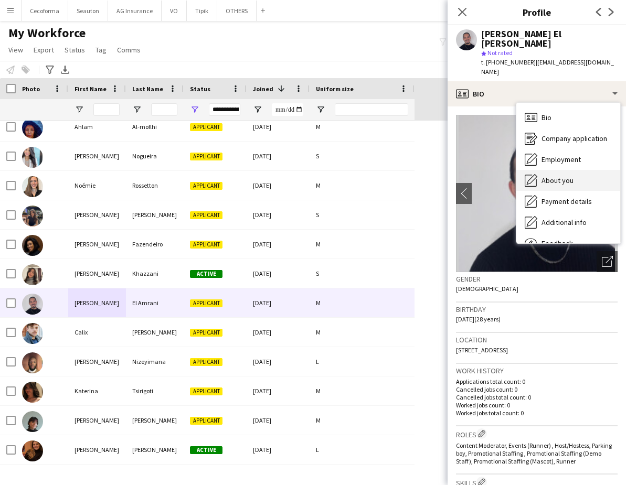
click at [563, 176] on span "About you" at bounding box center [558, 180] width 32 height 9
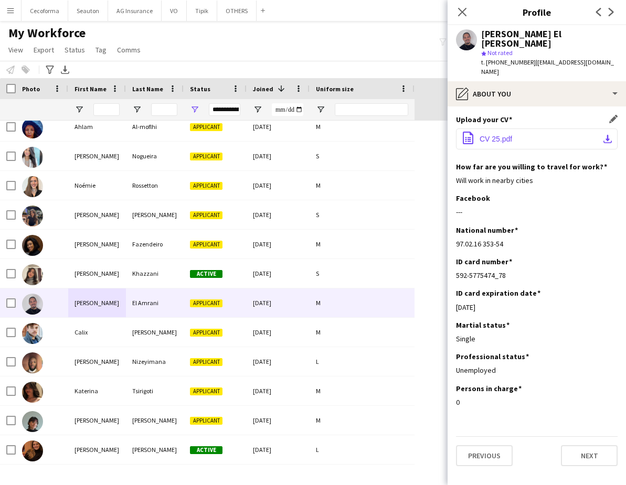
click at [485, 129] on button "office-file-sheet CV 25.pdf download-bottom" at bounding box center [537, 139] width 162 height 21
click at [199, 52] on div "My Workforce View Views Default view New view Update view Delete view Edit name…" at bounding box center [313, 43] width 626 height 36
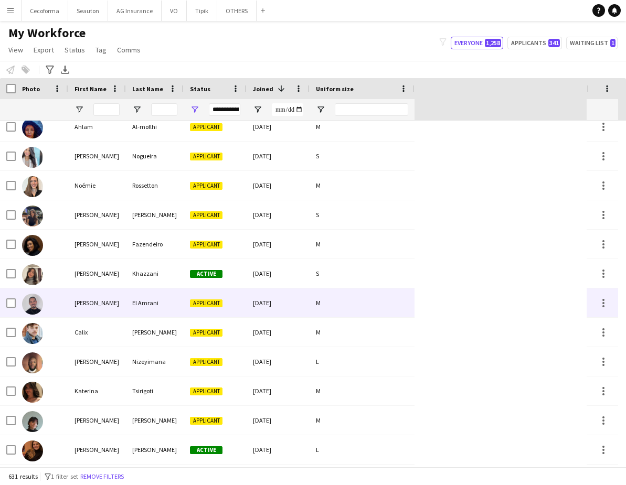
click at [144, 302] on div "El Amrani" at bounding box center [155, 303] width 58 height 29
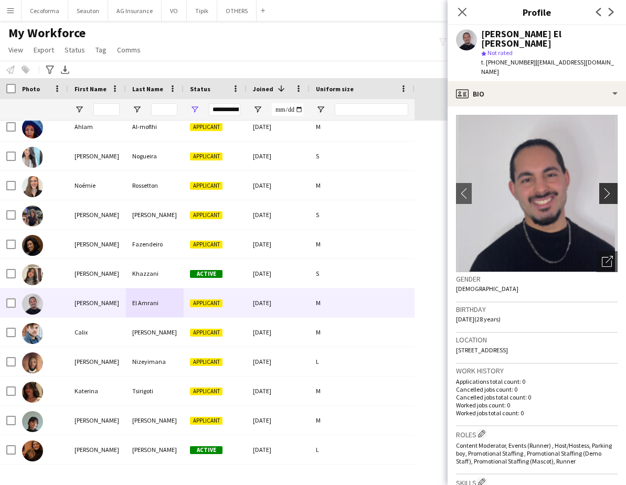
click at [602, 188] on app-icon "chevron-right" at bounding box center [610, 193] width 16 height 11
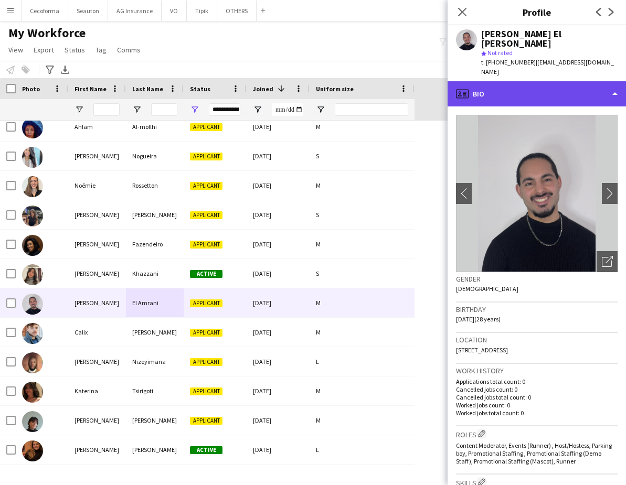
click at [508, 81] on div "profile Bio" at bounding box center [537, 93] width 178 height 25
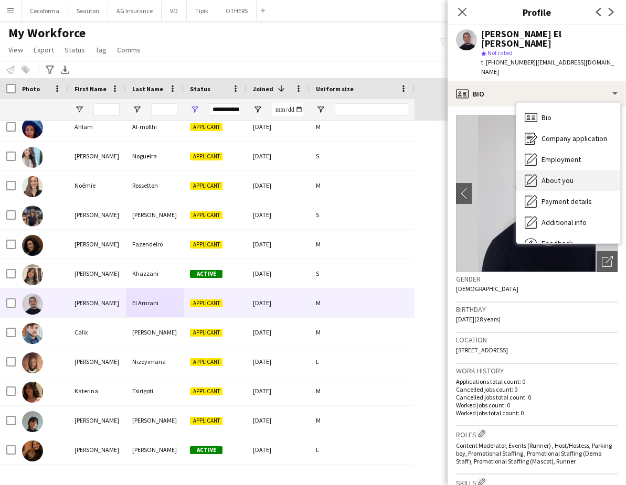
click at [549, 176] on span "About you" at bounding box center [558, 180] width 32 height 9
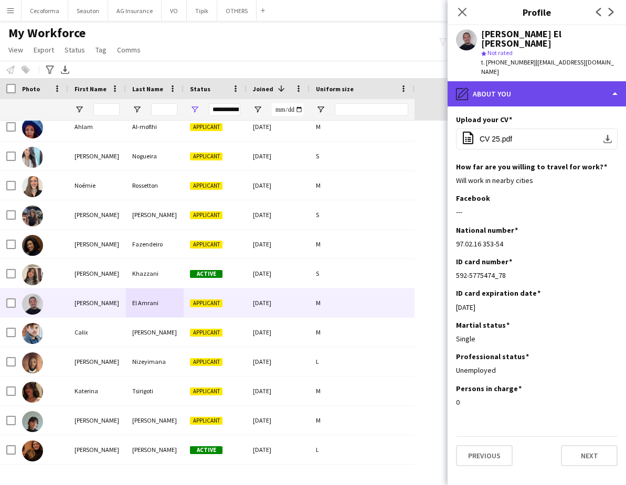
click at [508, 81] on div "pencil4 About you" at bounding box center [537, 93] width 178 height 25
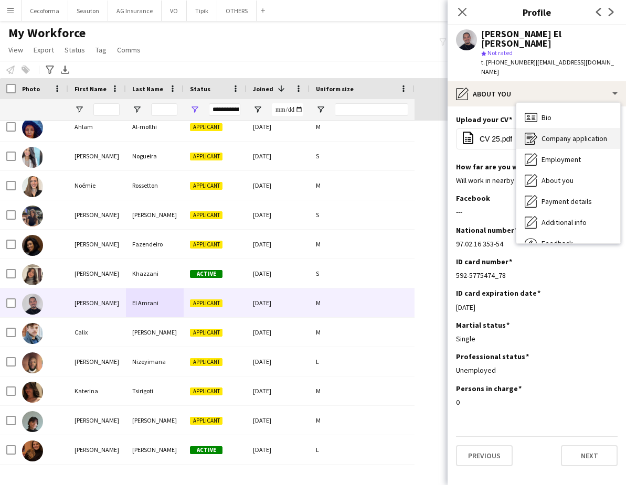
click at [555, 134] on span "Company application" at bounding box center [575, 138] width 66 height 9
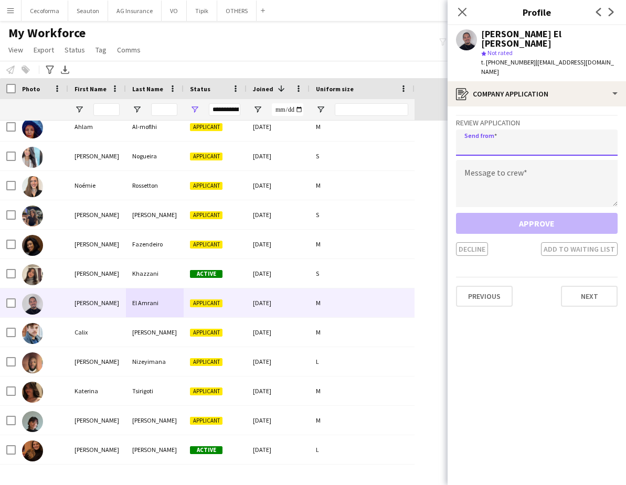
click at [521, 134] on input "email" at bounding box center [537, 143] width 162 height 26
type input "**********"
drag, startPoint x: 539, startPoint y: 151, endPoint x: 541, endPoint y: 144, distance: 6.6
click at [539, 160] on textarea at bounding box center [537, 183] width 162 height 47
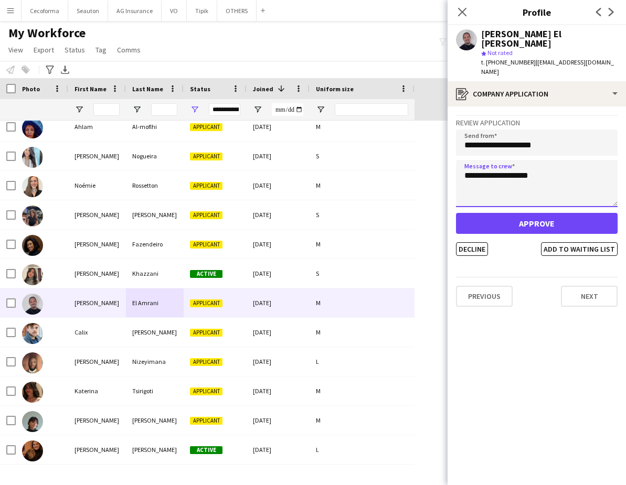
type textarea "**********"
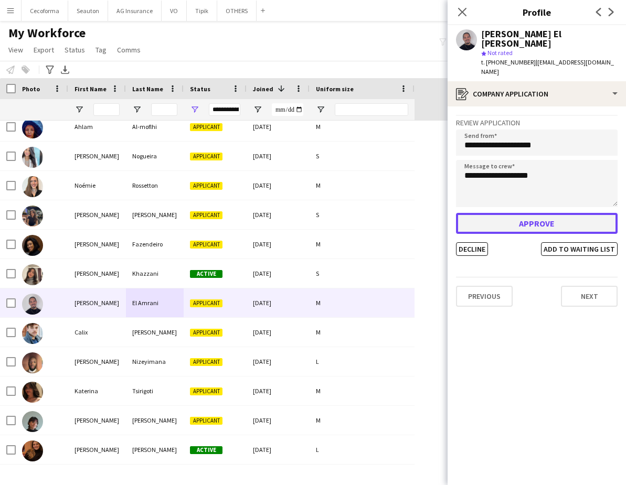
click at [534, 213] on button "Approve" at bounding box center [537, 223] width 162 height 21
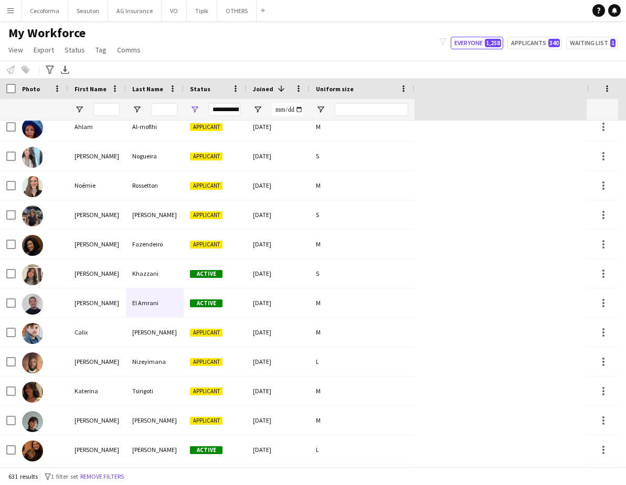
click at [416, 10] on app-navbar "Menu Boards Boards Boards All jobs Status Workforce Workforce My Workforce Recr…" at bounding box center [313, 10] width 626 height 21
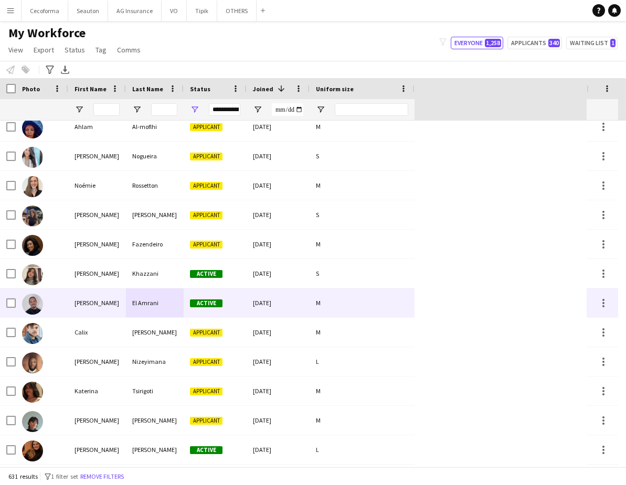
click at [111, 307] on div "[PERSON_NAME]" at bounding box center [97, 303] width 58 height 29
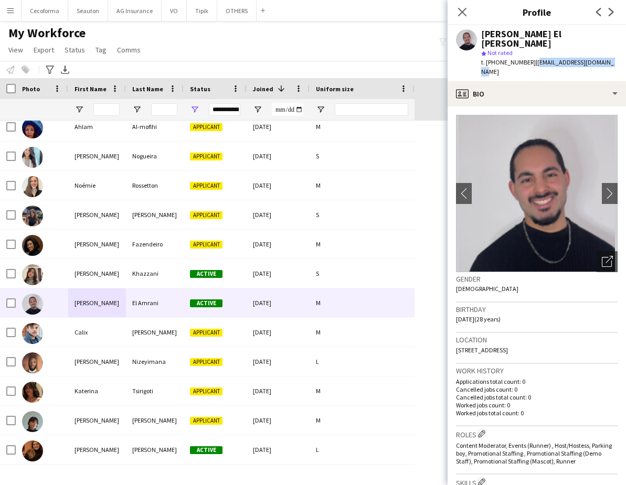
drag, startPoint x: 610, startPoint y: 56, endPoint x: 528, endPoint y: 57, distance: 81.9
click at [528, 57] on div "[PERSON_NAME] El [PERSON_NAME] star Not rated t. [PHONE_NUMBER] | [EMAIL_ADDRES…" at bounding box center [537, 53] width 178 height 56
copy span "[EMAIL_ADDRESS][DOMAIN_NAME]"
click at [378, 66] on div "Notify workforce Add to tag Select at least one crew to tag him or her. Advance…" at bounding box center [313, 69] width 626 height 17
